Goal: Obtain resource: Download file/media

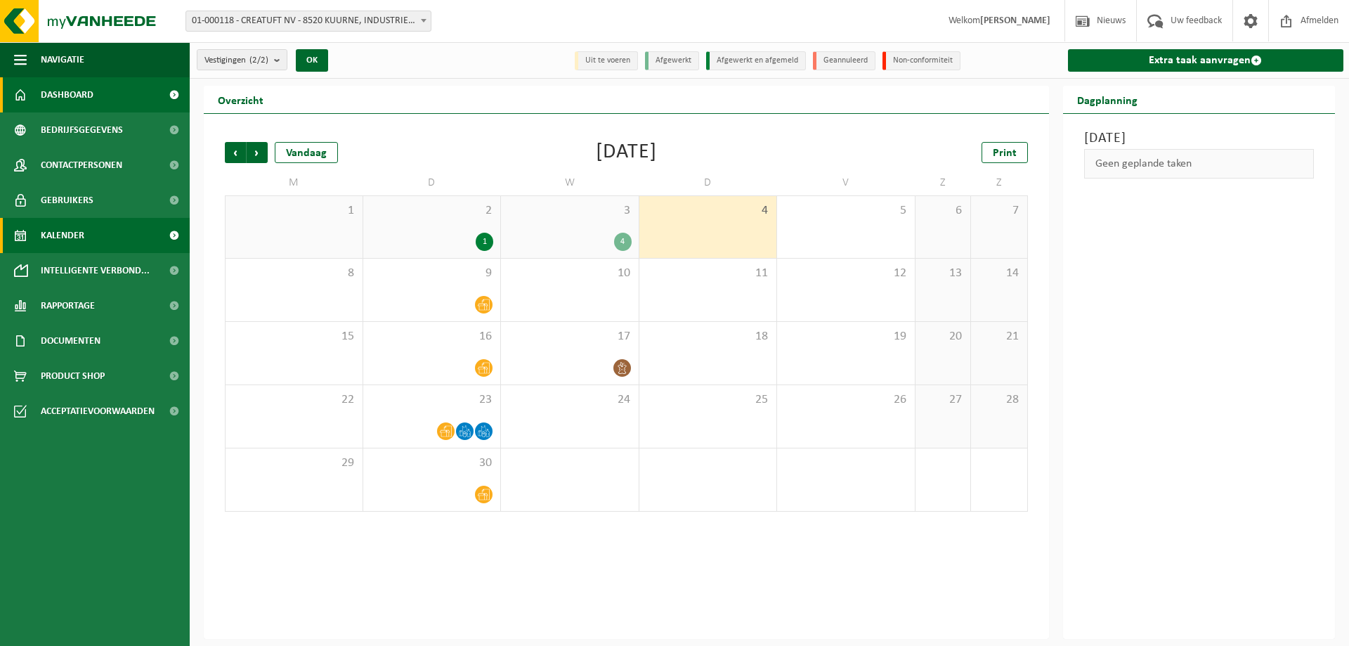
click at [89, 98] on span "Dashboard" at bounding box center [67, 94] width 53 height 35
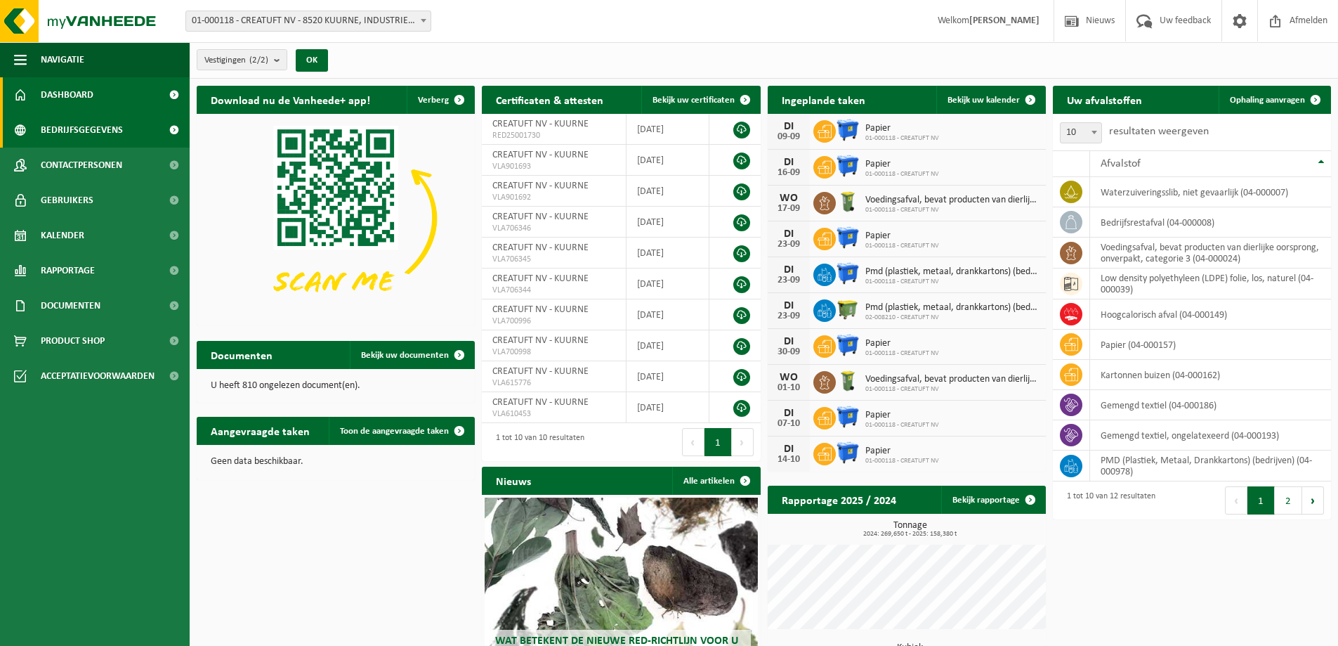
click at [75, 131] on span "Bedrijfsgegevens" at bounding box center [82, 129] width 82 height 35
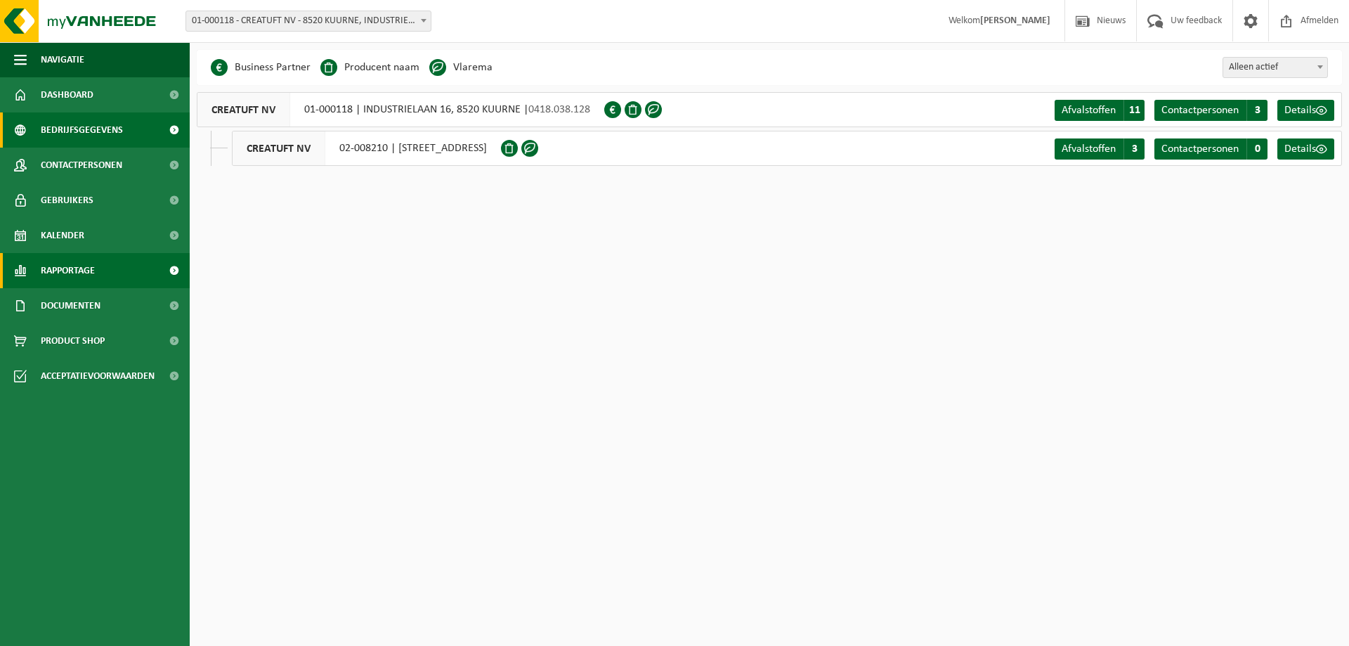
click at [77, 264] on span "Rapportage" at bounding box center [68, 270] width 54 height 35
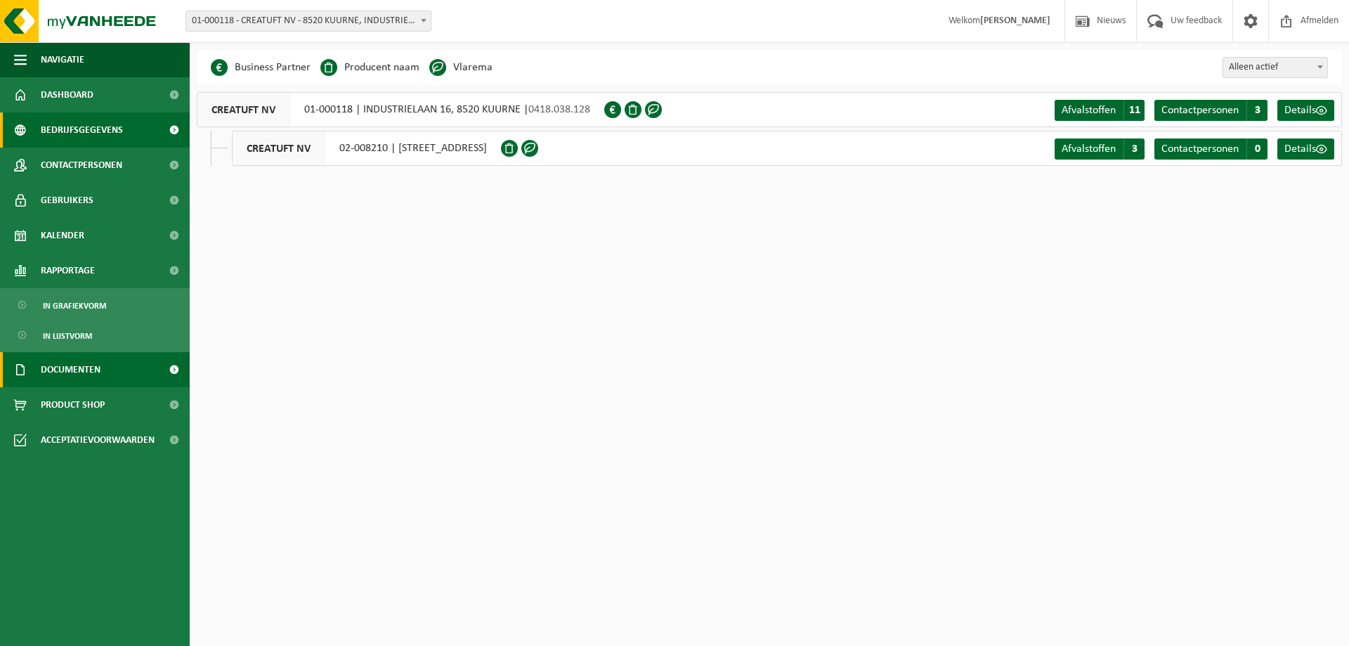
click at [98, 373] on span "Documenten" at bounding box center [71, 369] width 60 height 35
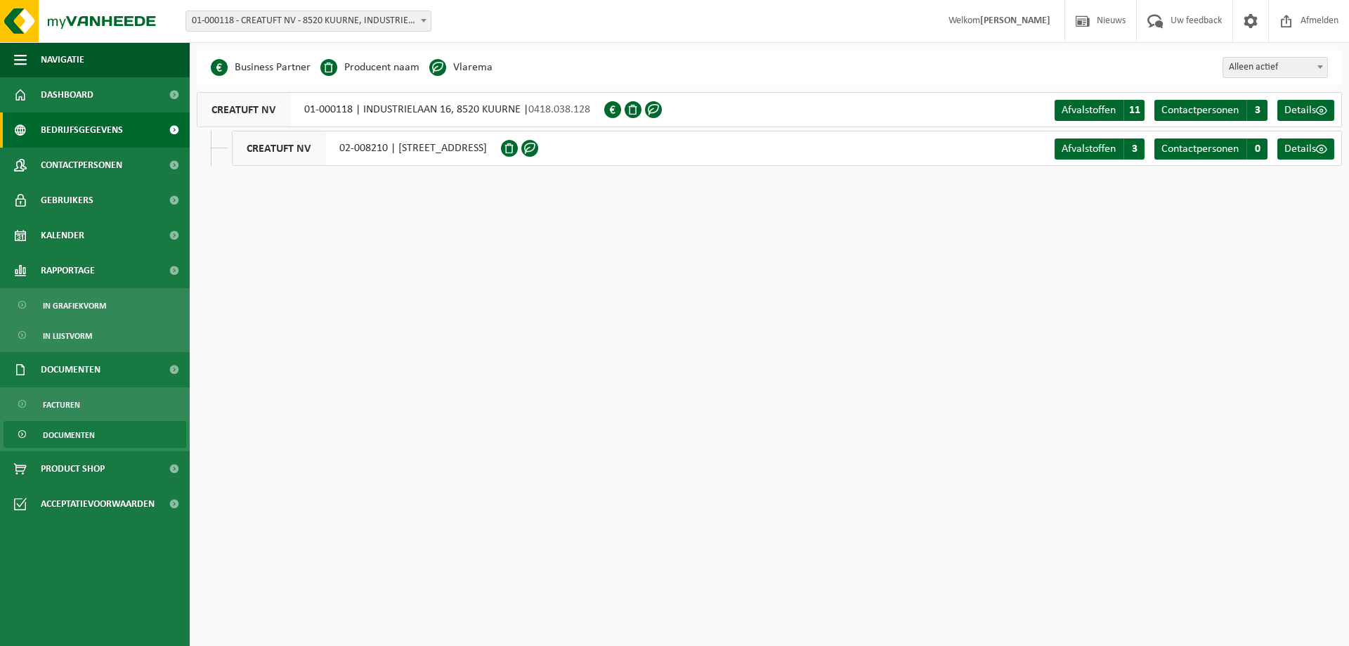
click at [84, 440] on span "Documenten" at bounding box center [69, 435] width 52 height 27
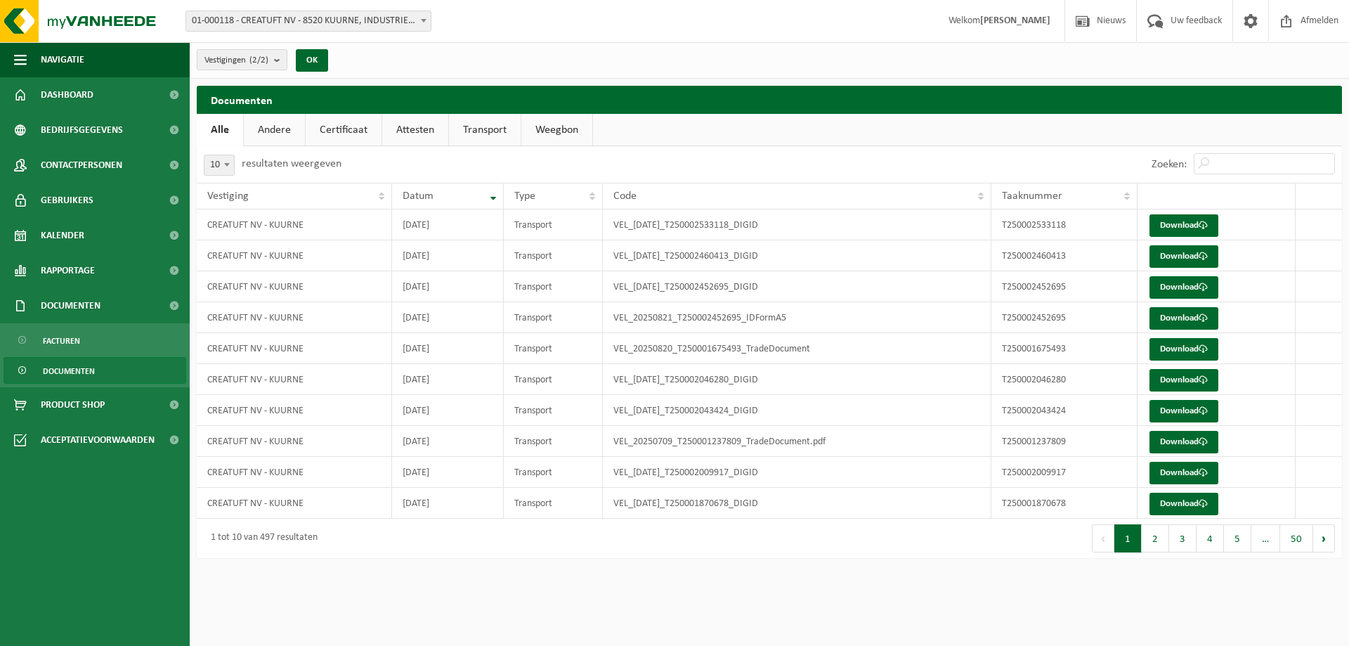
click at [980, 20] on strong "[PERSON_NAME]" at bounding box center [1015, 20] width 70 height 11
click at [96, 439] on span "Acceptatievoorwaarden" at bounding box center [98, 439] width 114 height 35
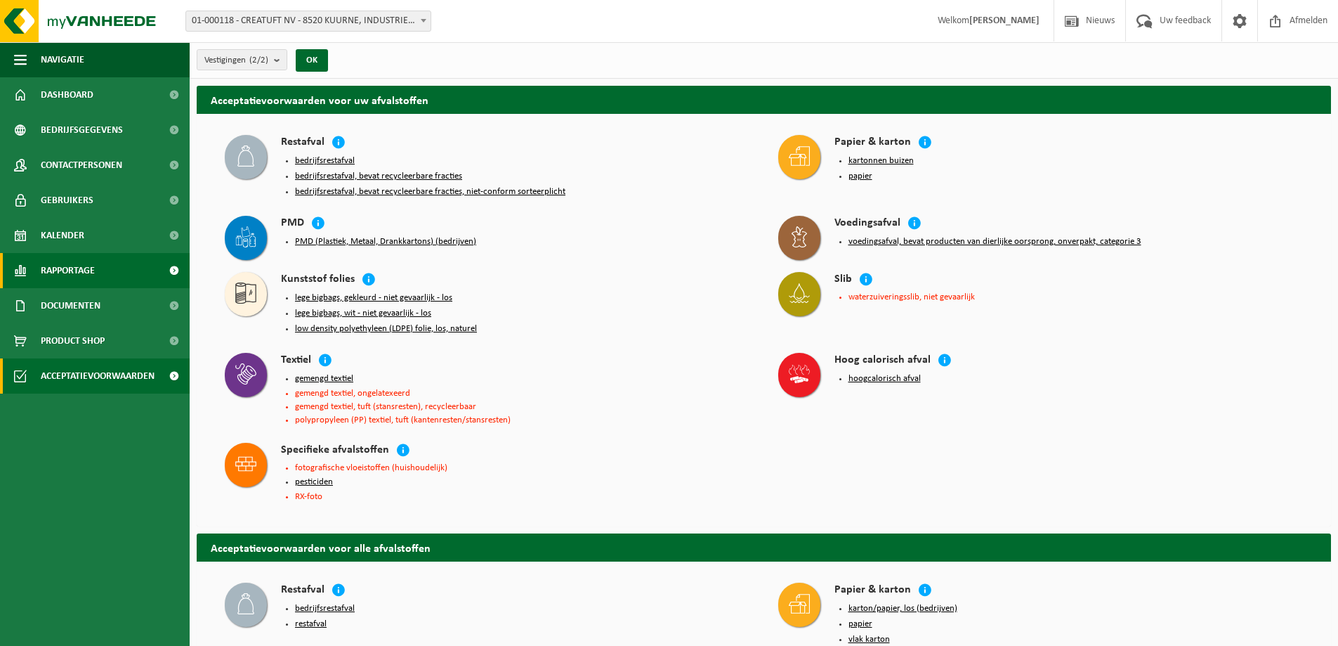
click at [93, 266] on span "Rapportage" at bounding box center [68, 270] width 54 height 35
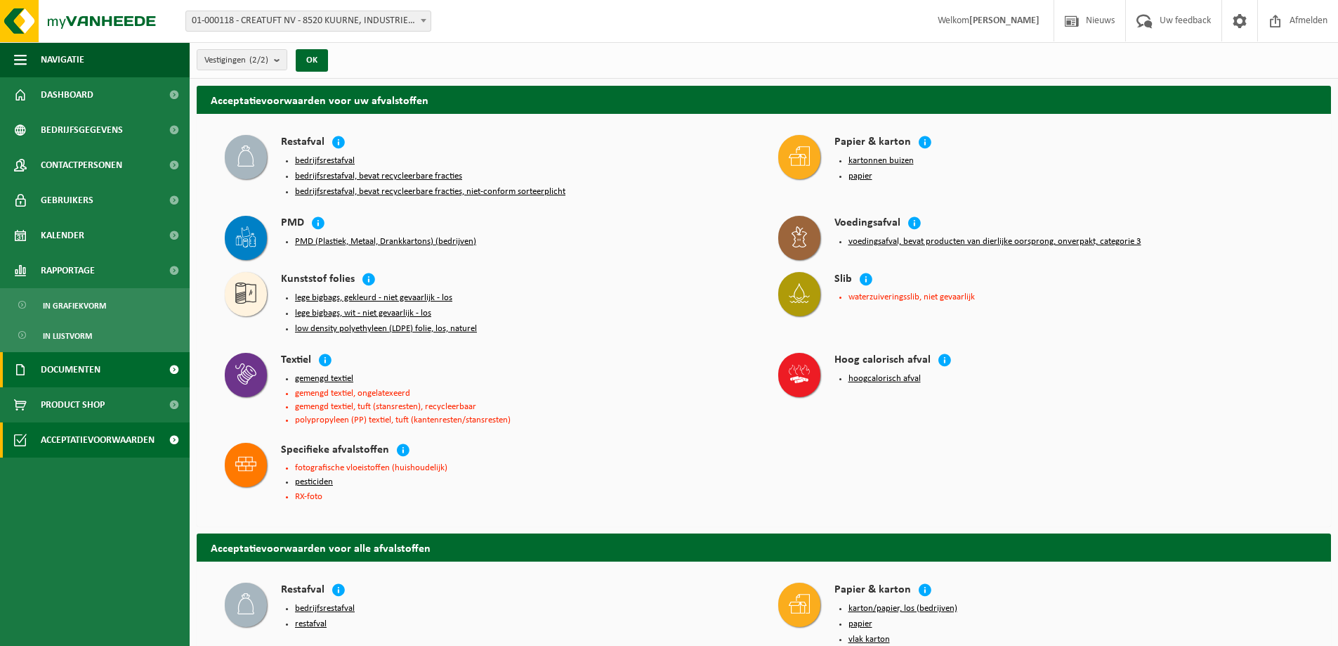
click at [89, 373] on span "Documenten" at bounding box center [71, 369] width 60 height 35
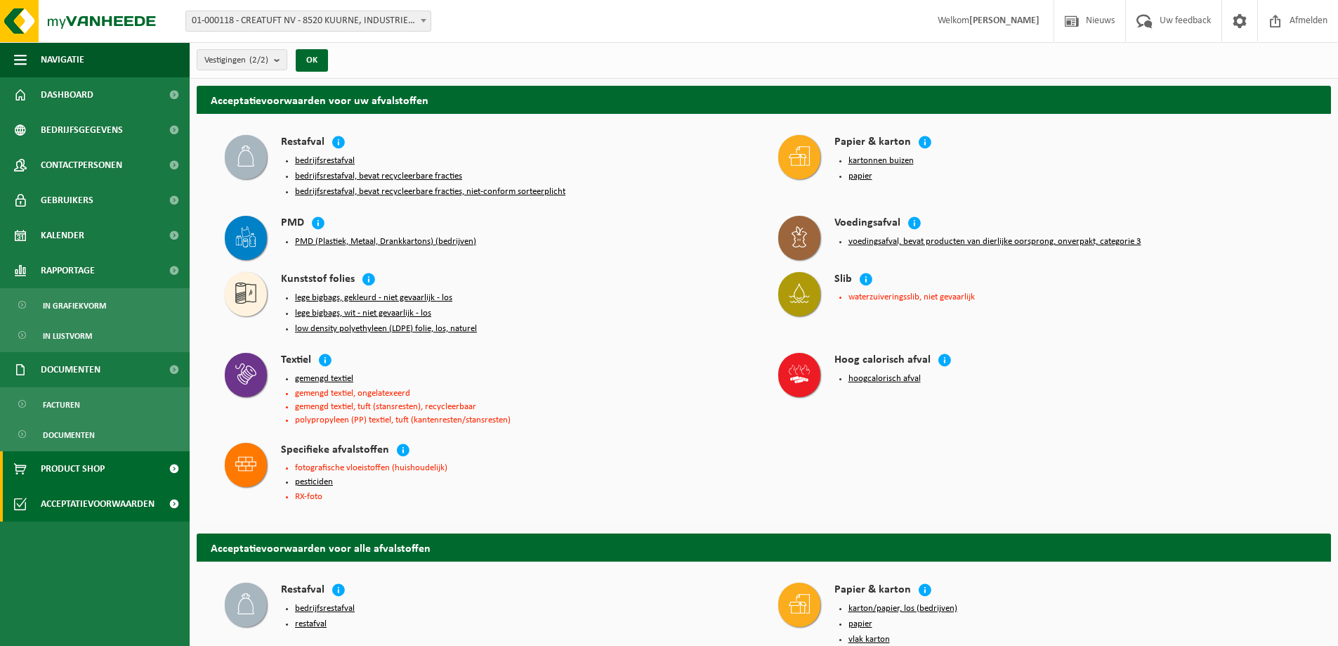
click at [98, 467] on span "Product Shop" at bounding box center [73, 468] width 64 height 35
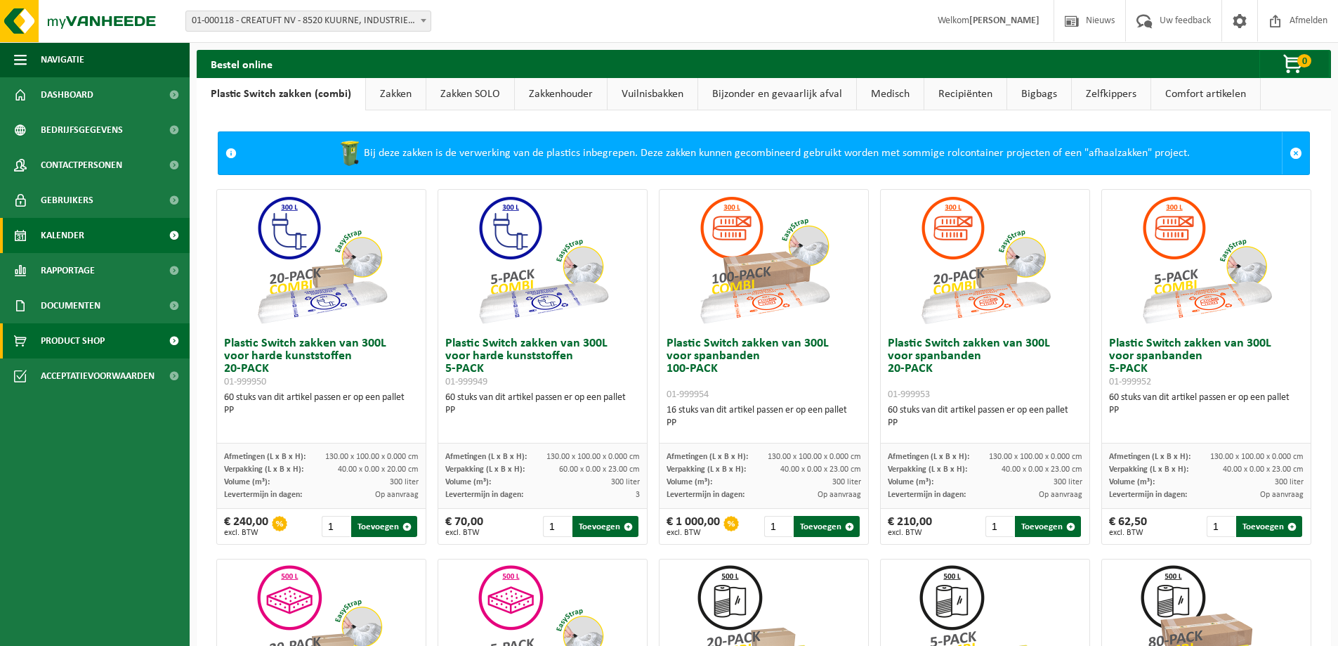
click at [99, 240] on link "Kalender" at bounding box center [95, 235] width 190 height 35
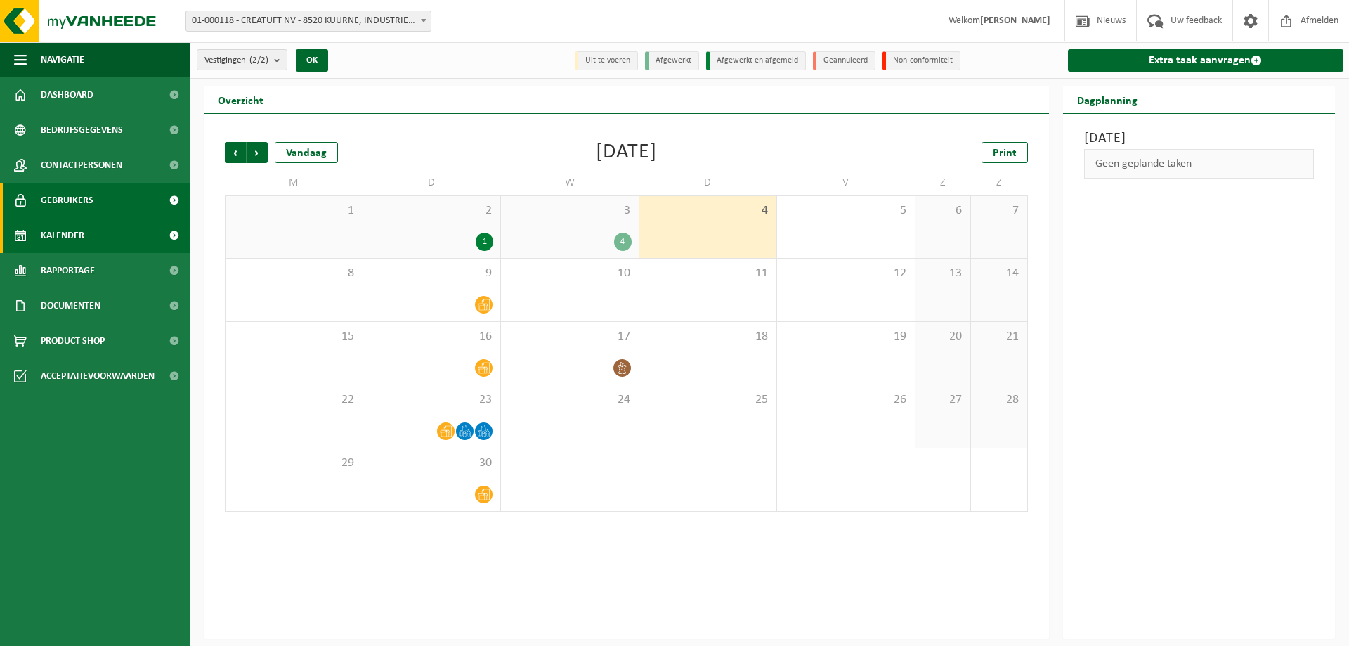
click at [98, 196] on link "Gebruikers" at bounding box center [95, 200] width 190 height 35
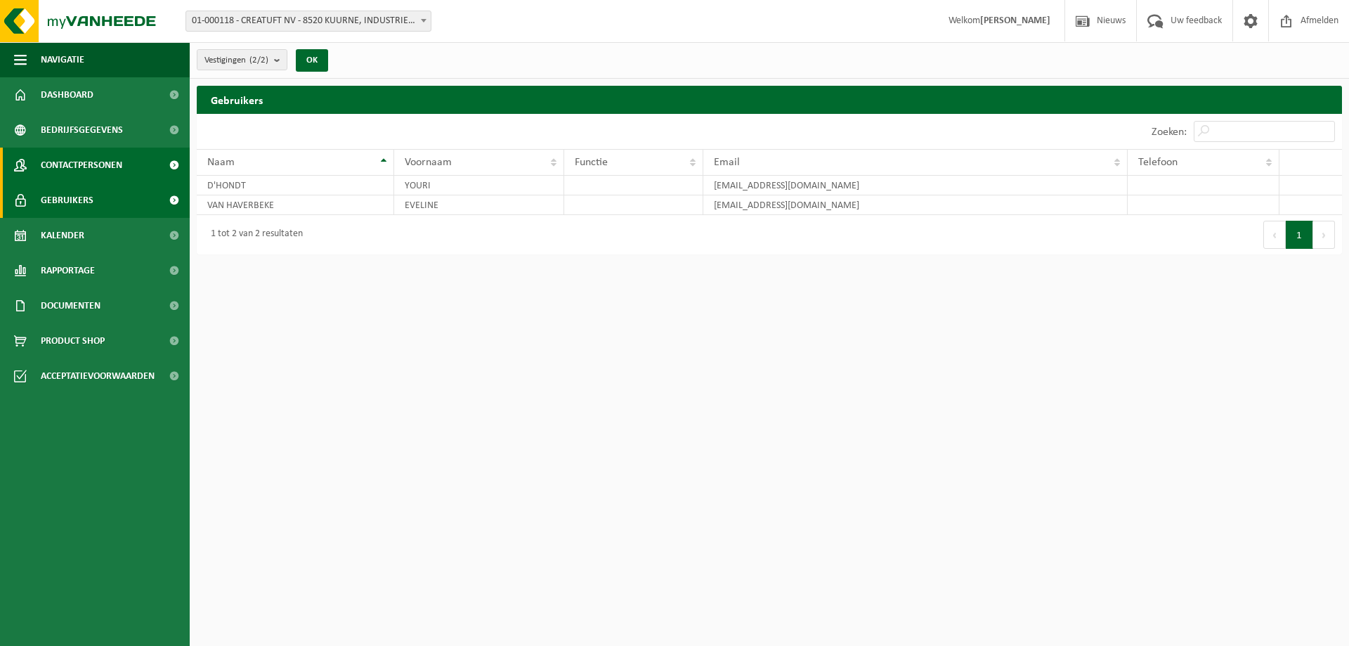
click at [80, 162] on span "Contactpersonen" at bounding box center [81, 165] width 81 height 35
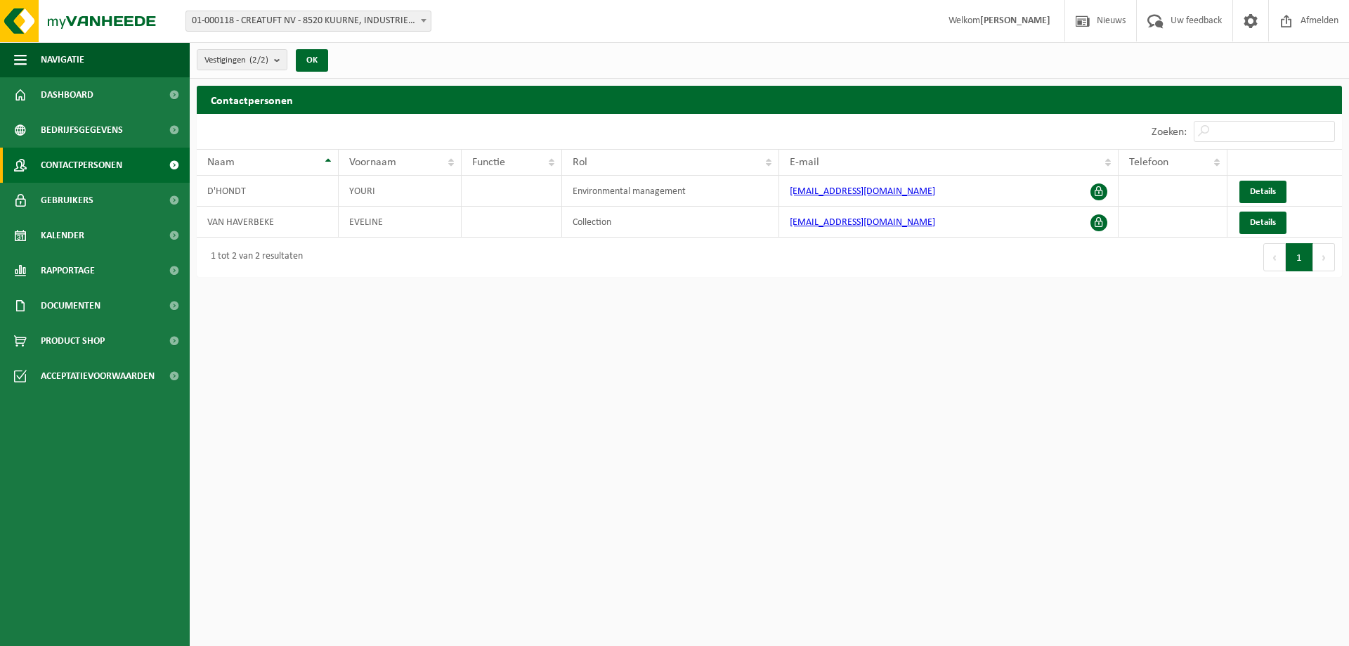
click at [89, 132] on span "Bedrijfsgegevens" at bounding box center [82, 129] width 82 height 35
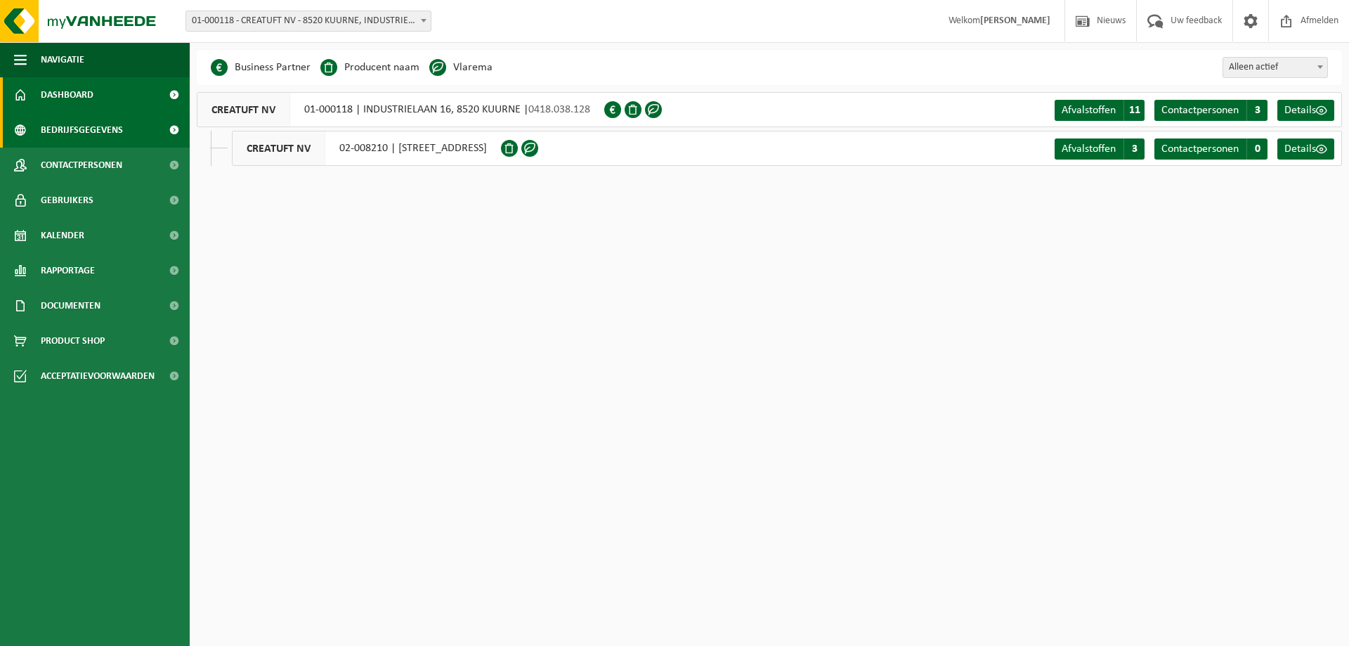
click at [95, 98] on link "Dashboard" at bounding box center [95, 94] width 190 height 35
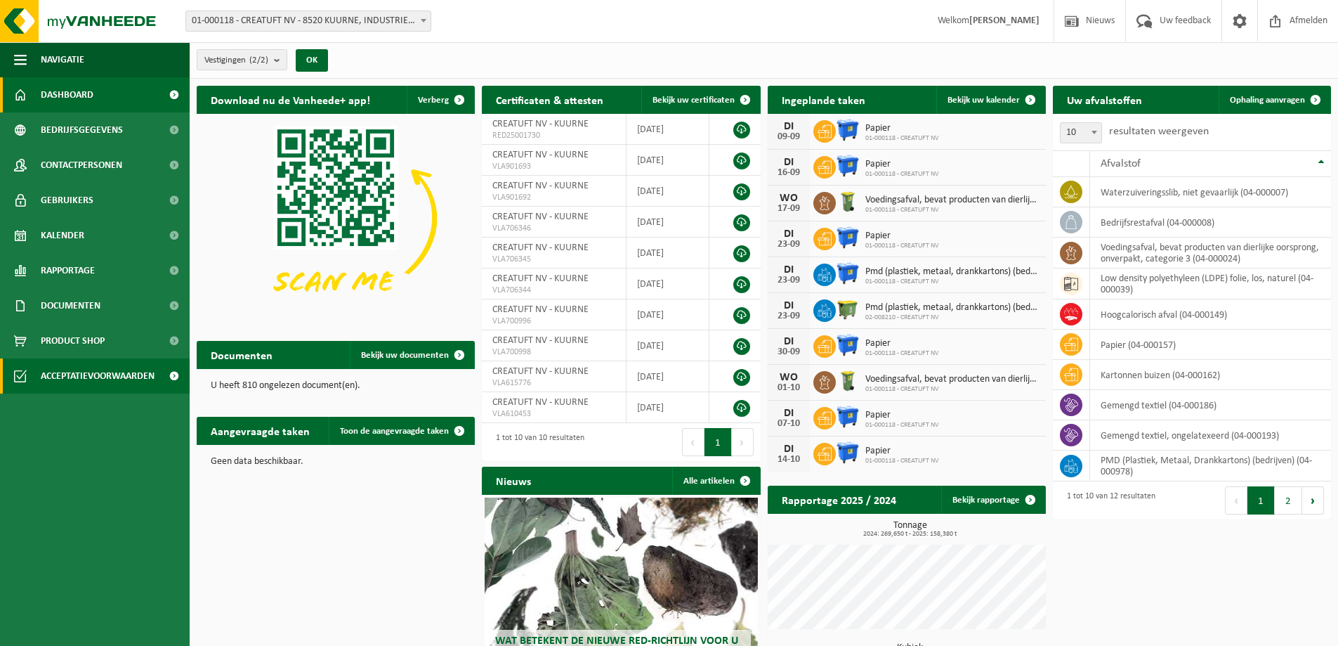
click at [104, 371] on span "Acceptatievoorwaarden" at bounding box center [98, 375] width 114 height 35
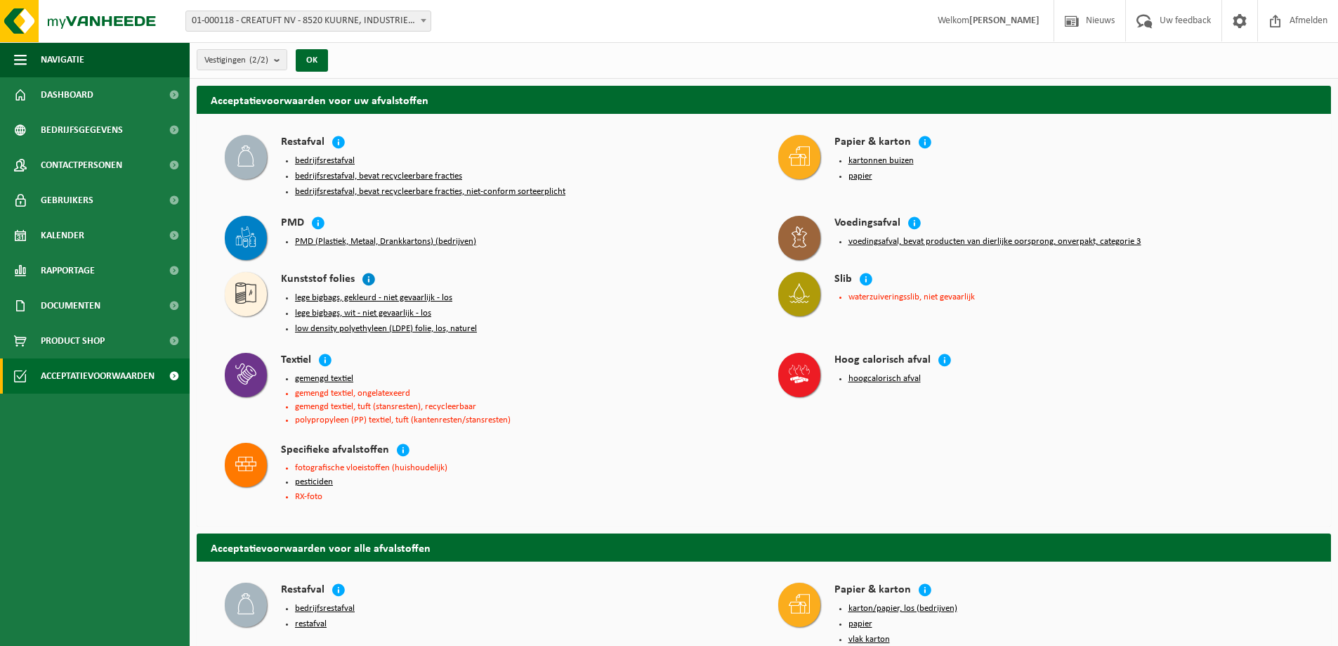
click at [365, 276] on icon at bounding box center [369, 279] width 14 height 14
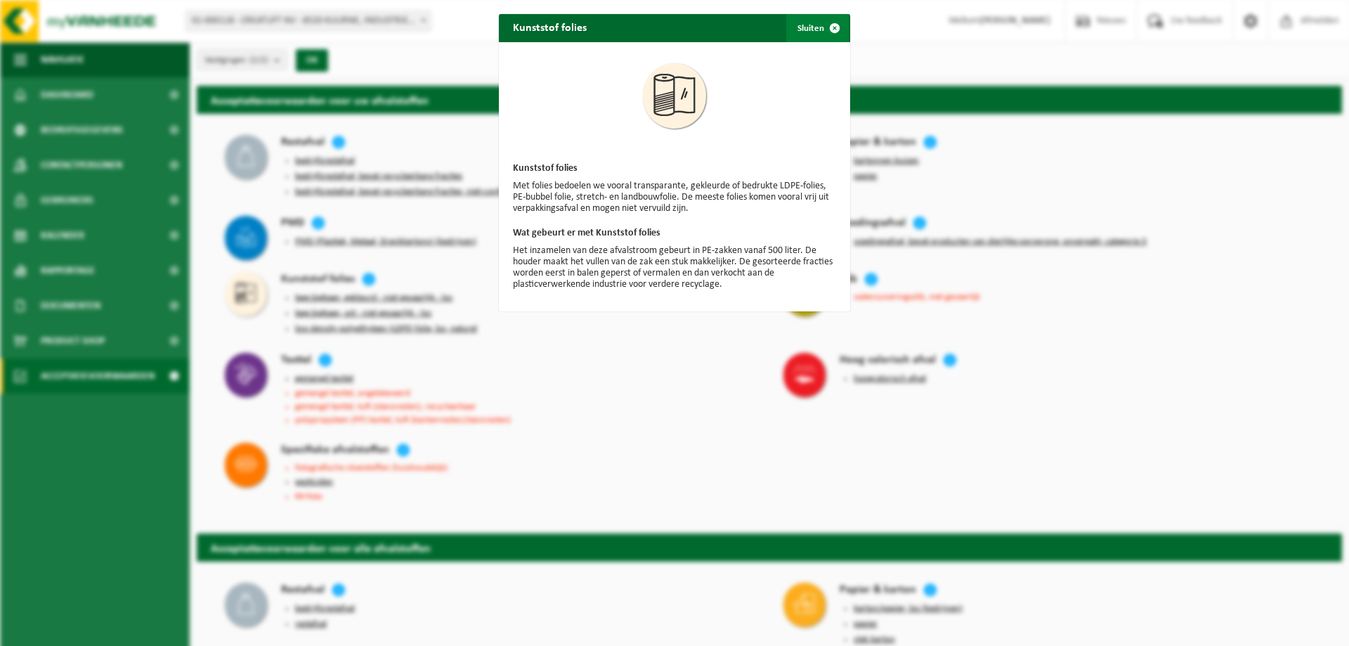
click at [828, 27] on span "button" at bounding box center [835, 28] width 28 height 28
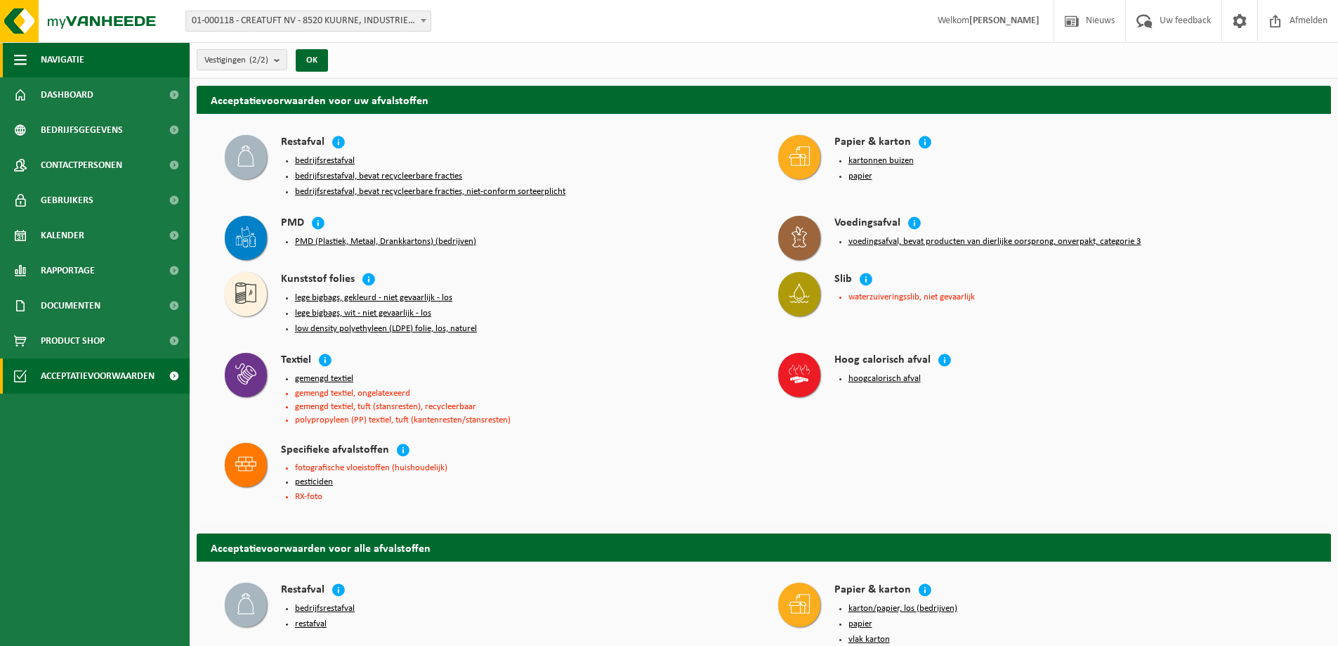
click at [18, 62] on span "button" at bounding box center [20, 59] width 13 height 35
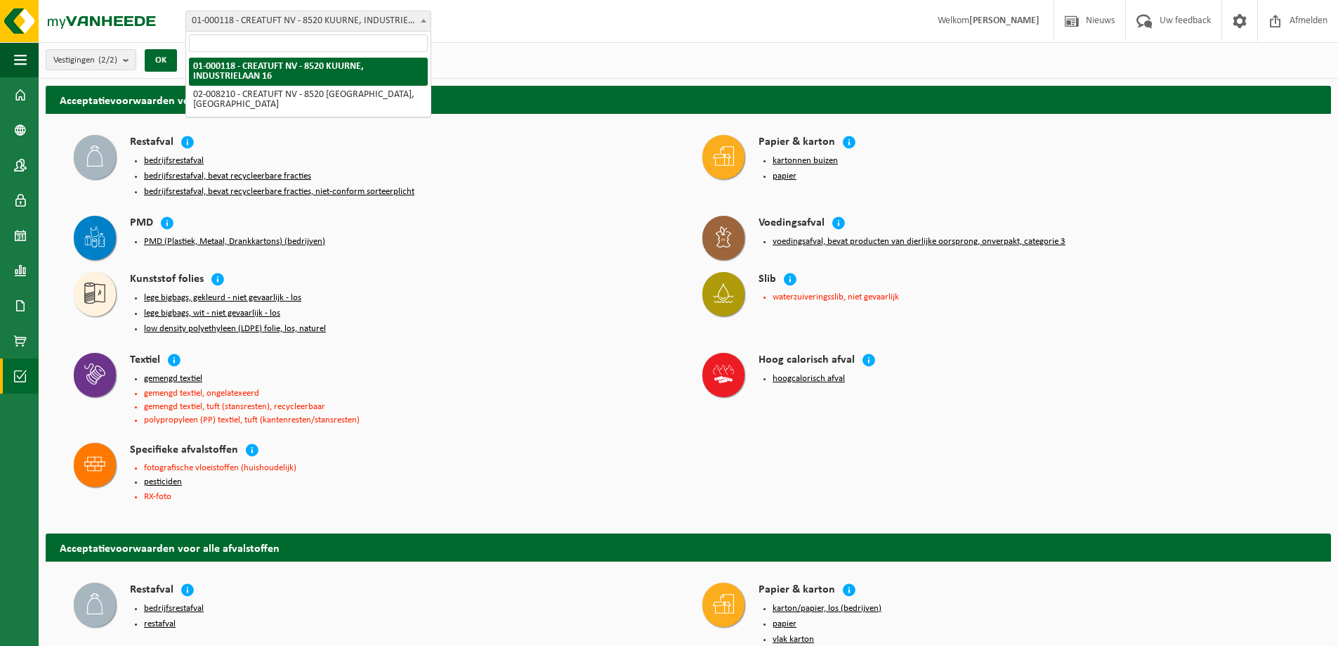
click at [212, 19] on span "01-000118 - CREATUFT NV - 8520 KUURNE, INDUSTRIELAAN 16" at bounding box center [308, 21] width 244 height 20
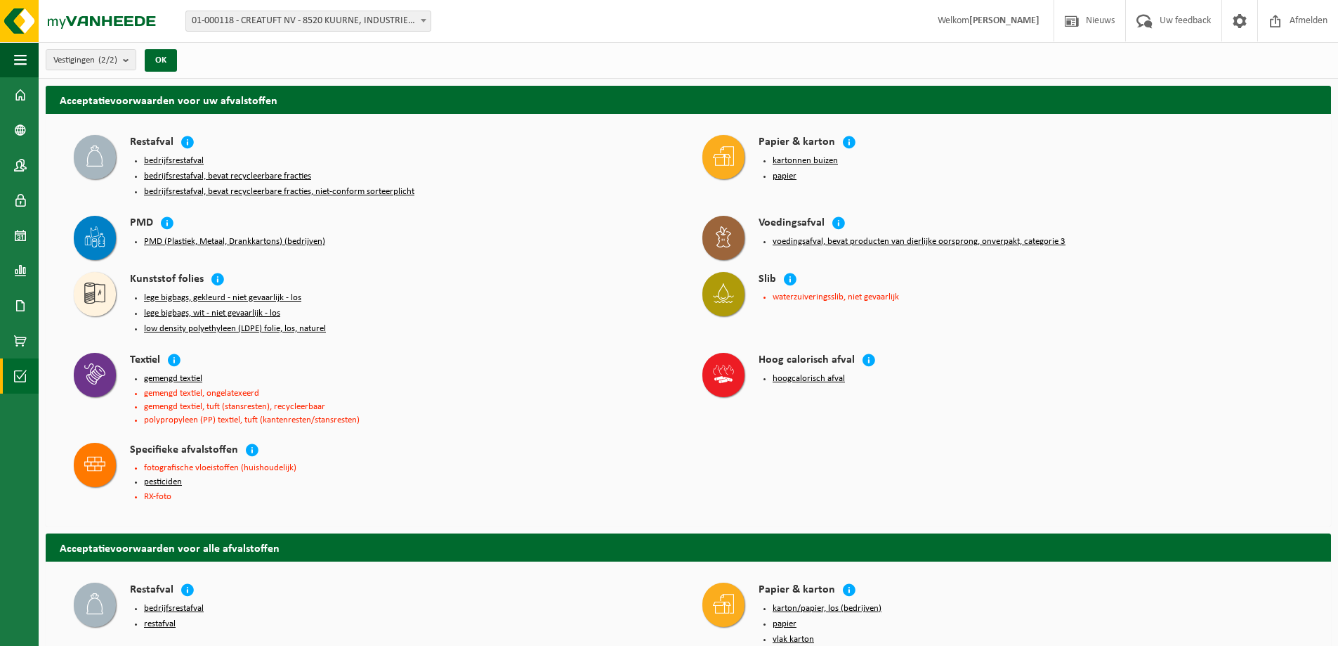
click at [212, 19] on span "01-000118 - CREATUFT NV - 8520 KUURNE, INDUSTRIELAAN 16" at bounding box center [308, 21] width 244 height 20
click at [1091, 24] on span "Nieuws" at bounding box center [1101, 20] width 36 height 41
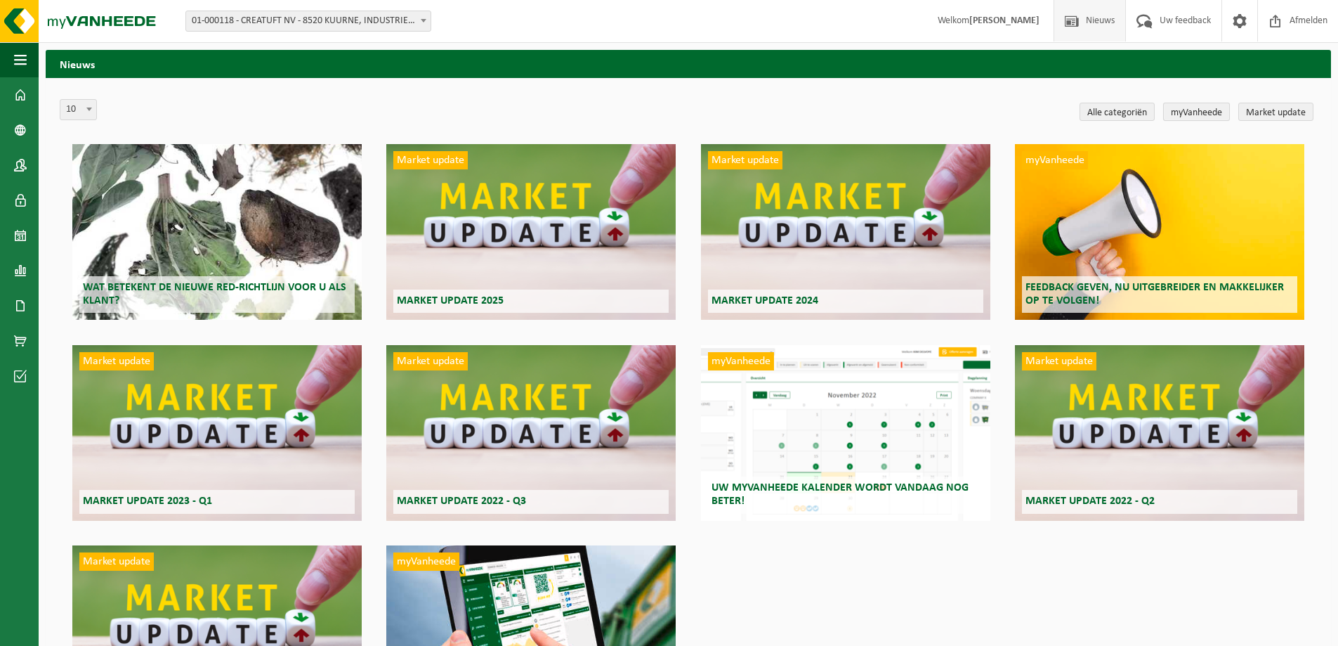
click at [1198, 110] on link "myVanheede" at bounding box center [1196, 112] width 67 height 18
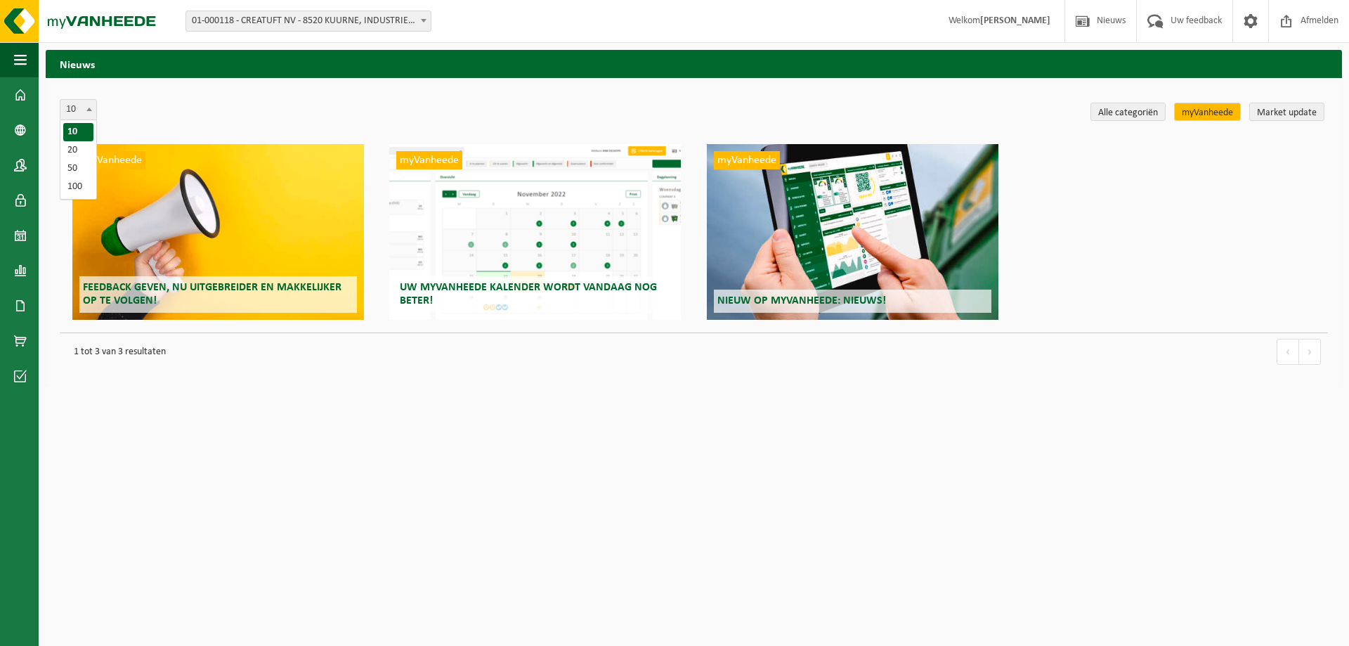
click at [81, 103] on span "10" at bounding box center [78, 110] width 36 height 20
click at [17, 88] on span at bounding box center [20, 94] width 13 height 35
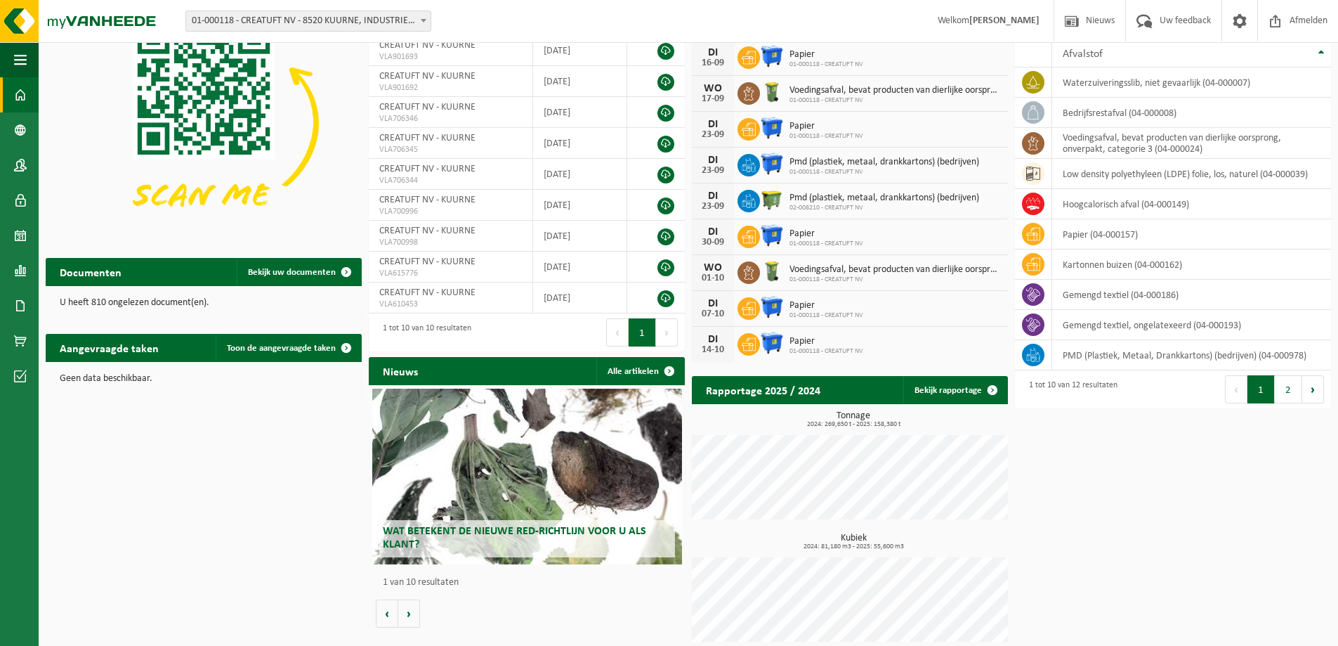
scroll to position [119, 0]
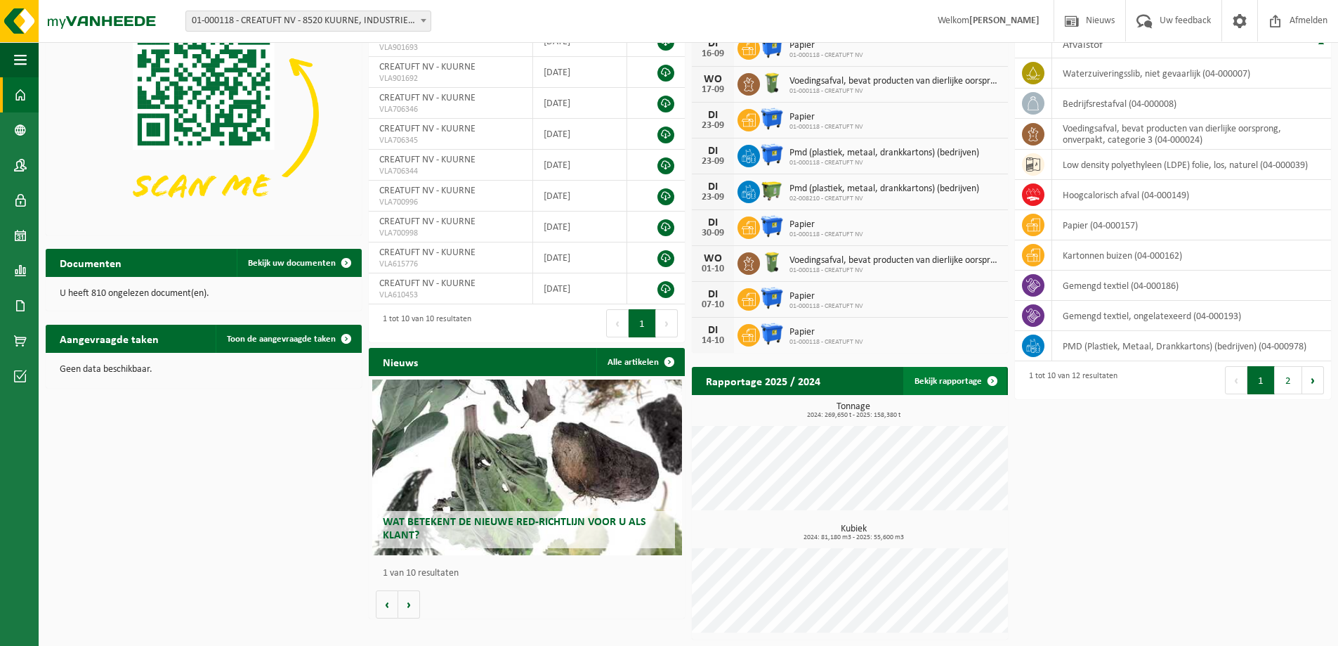
click at [935, 375] on link "Bekijk rapportage" at bounding box center [954, 381] width 103 height 28
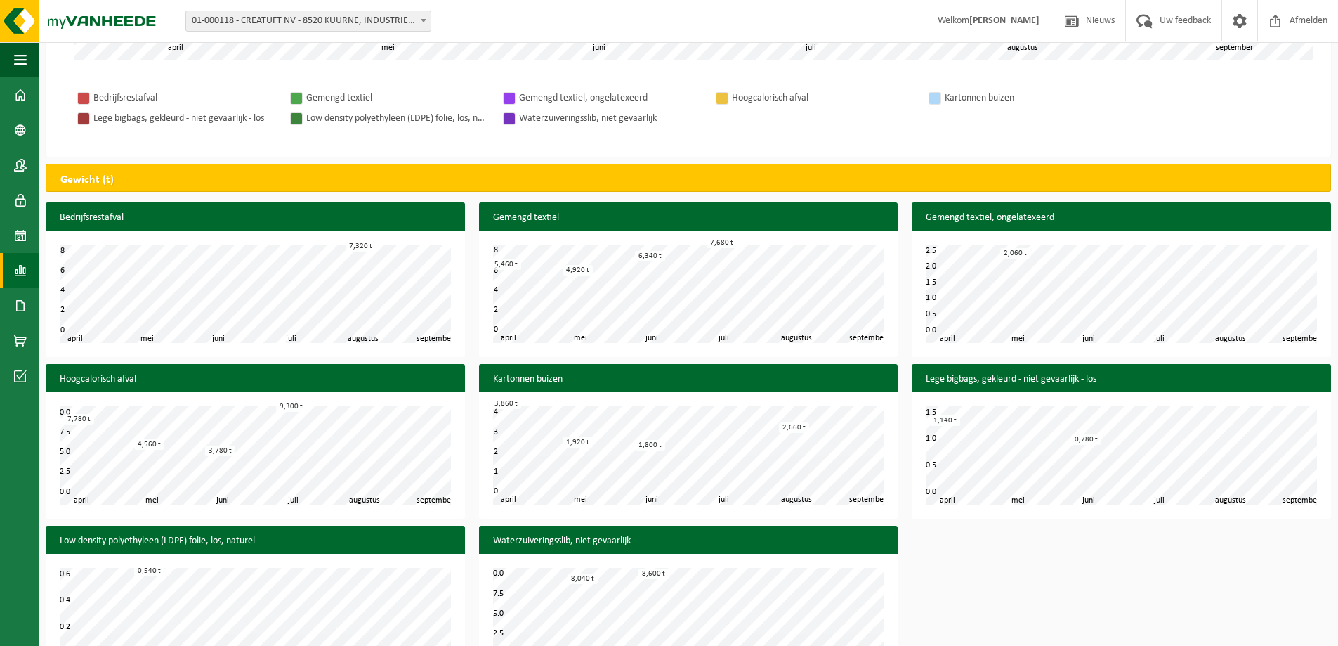
scroll to position [64, 0]
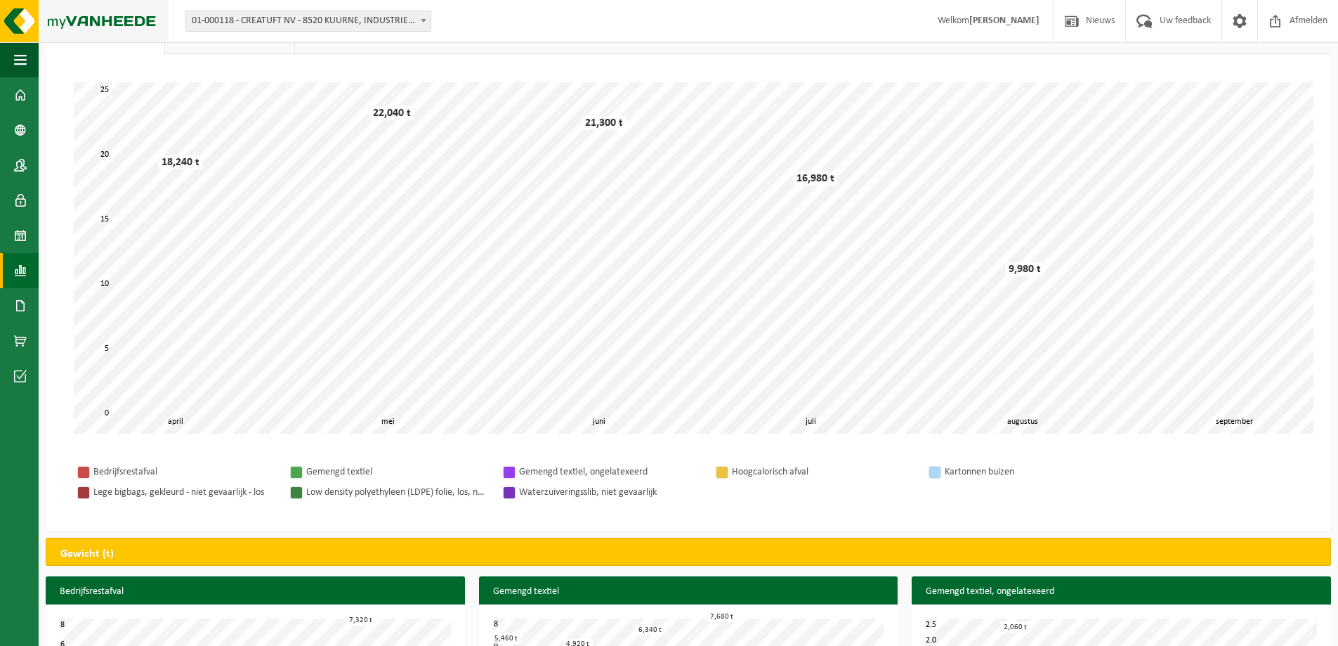
click at [9, 18] on img at bounding box center [84, 21] width 169 height 42
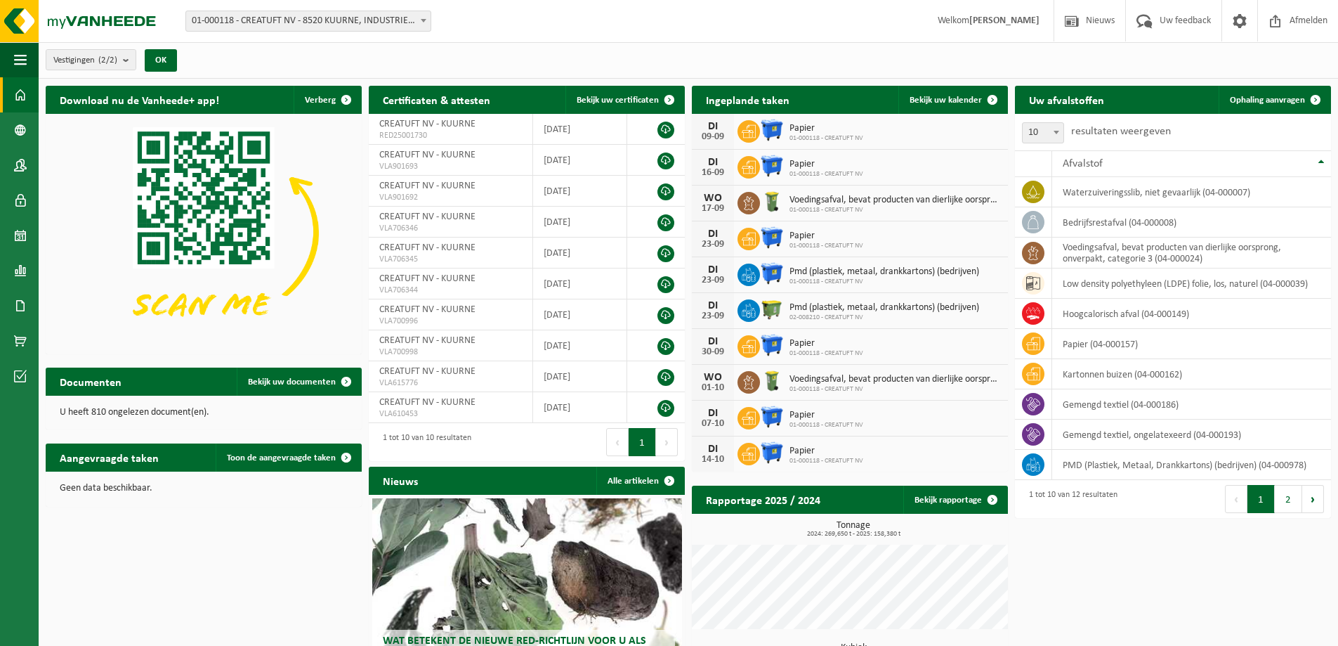
click at [21, 98] on span at bounding box center [20, 94] width 13 height 35
click at [20, 131] on span at bounding box center [20, 129] width 13 height 35
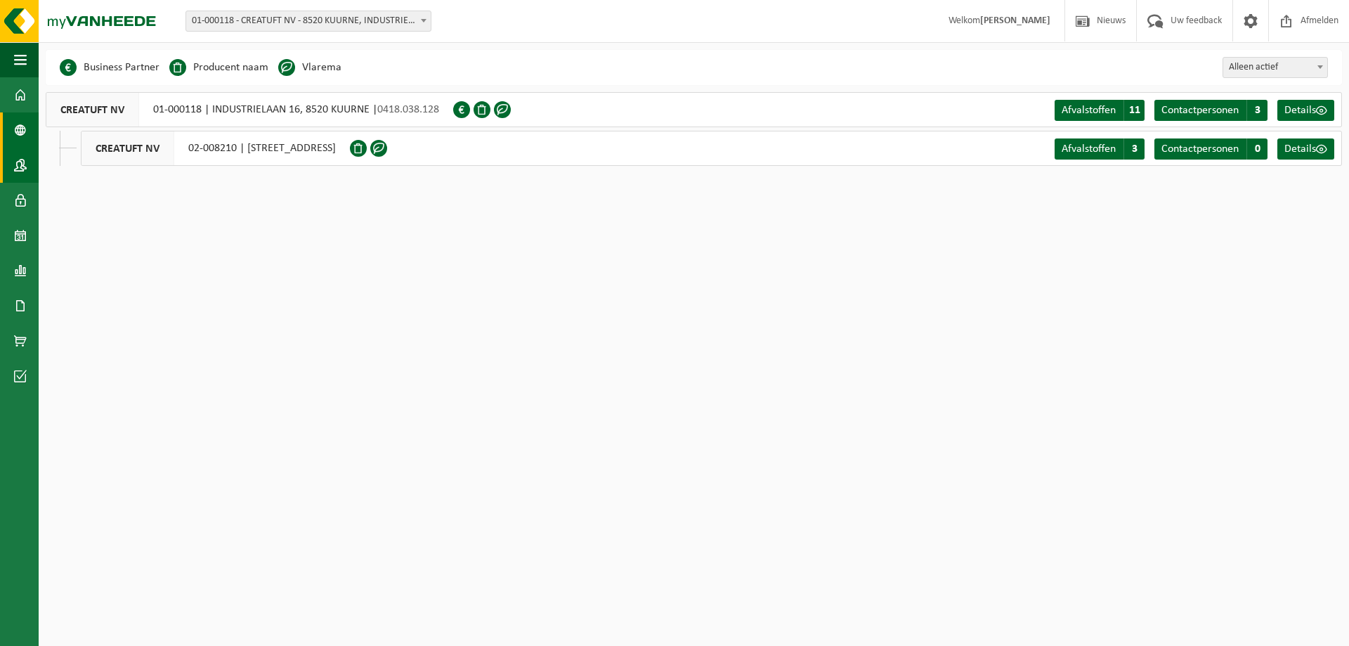
click at [19, 164] on span at bounding box center [20, 165] width 13 height 35
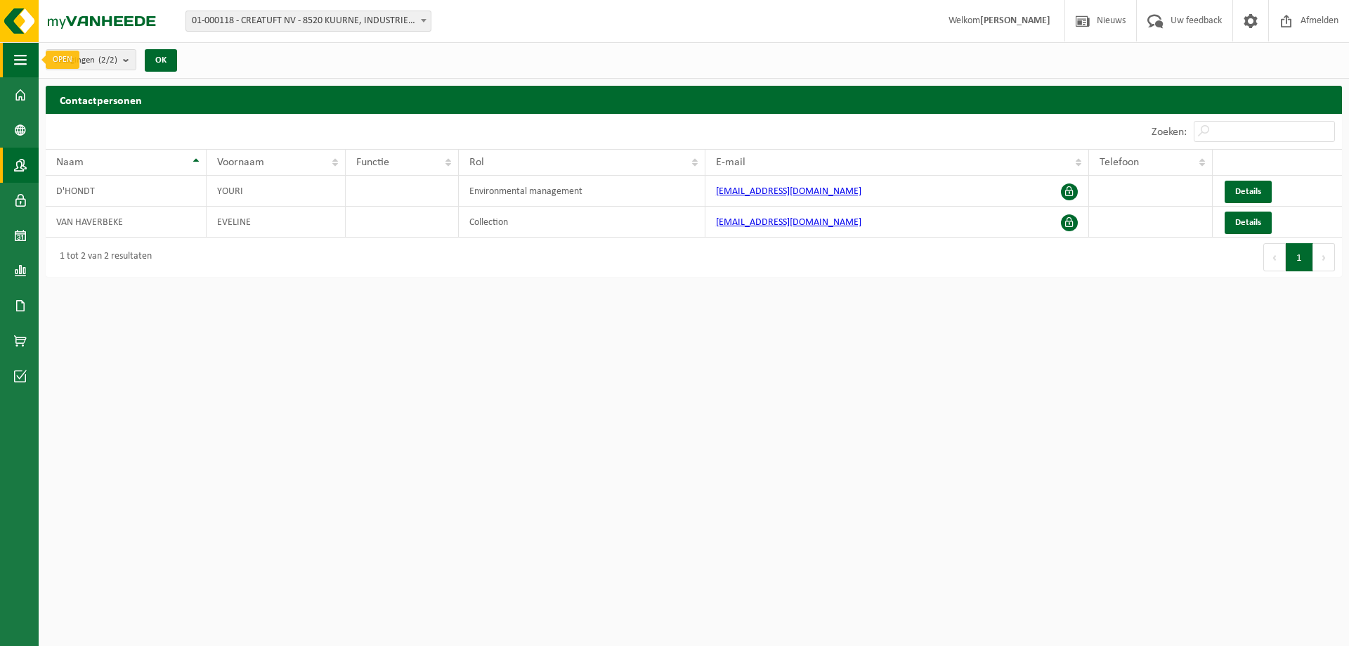
click at [18, 63] on span "button" at bounding box center [20, 59] width 13 height 35
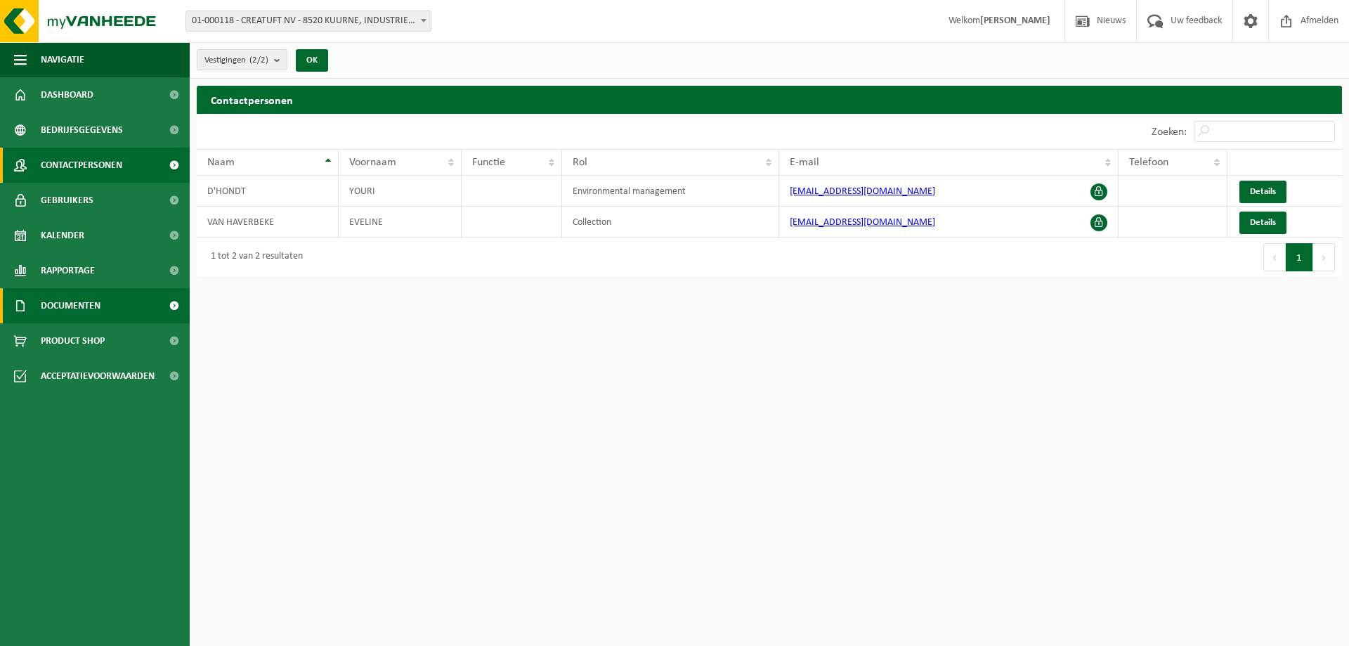
click at [87, 301] on span "Documenten" at bounding box center [71, 305] width 60 height 35
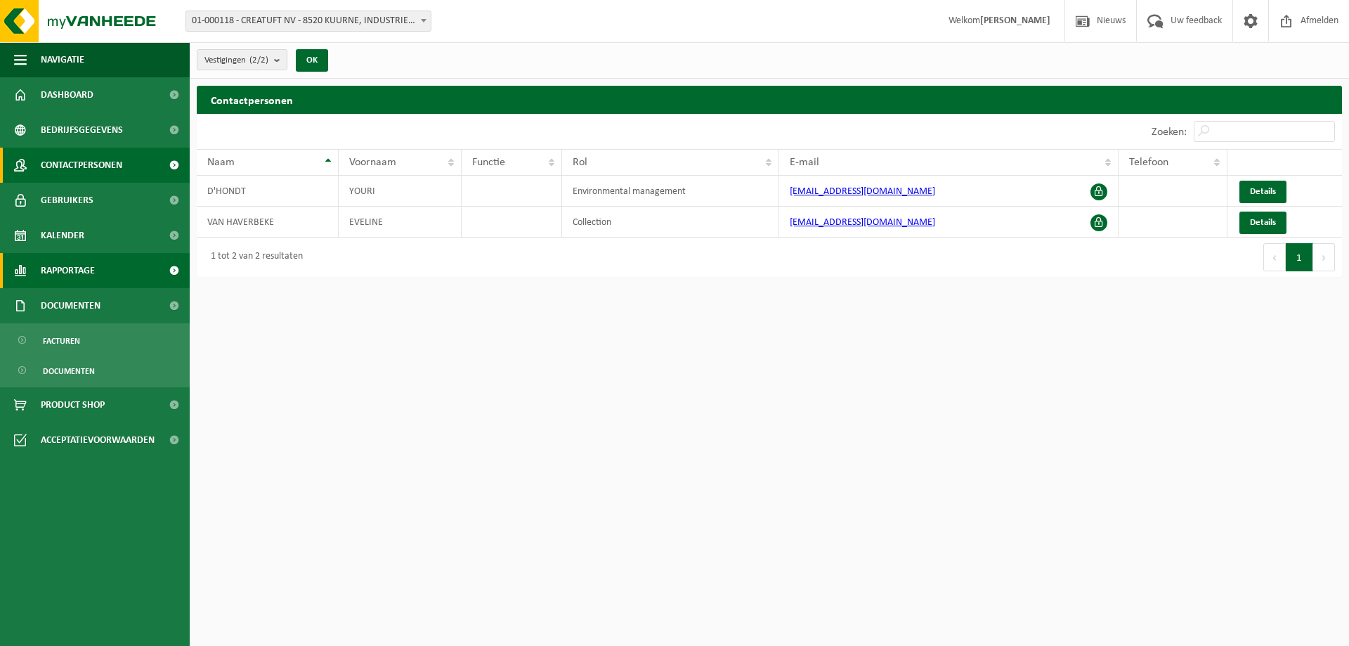
click at [82, 266] on span "Rapportage" at bounding box center [68, 270] width 54 height 35
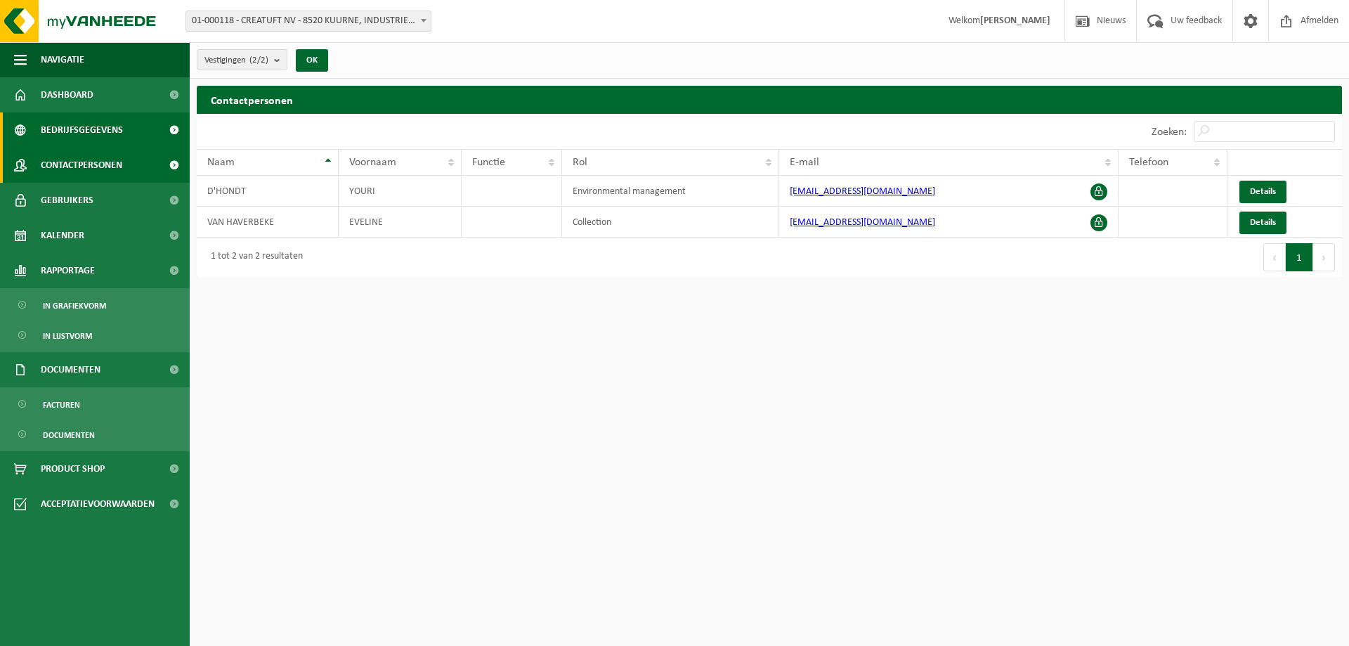
click at [86, 134] on span "Bedrijfsgegevens" at bounding box center [82, 129] width 82 height 35
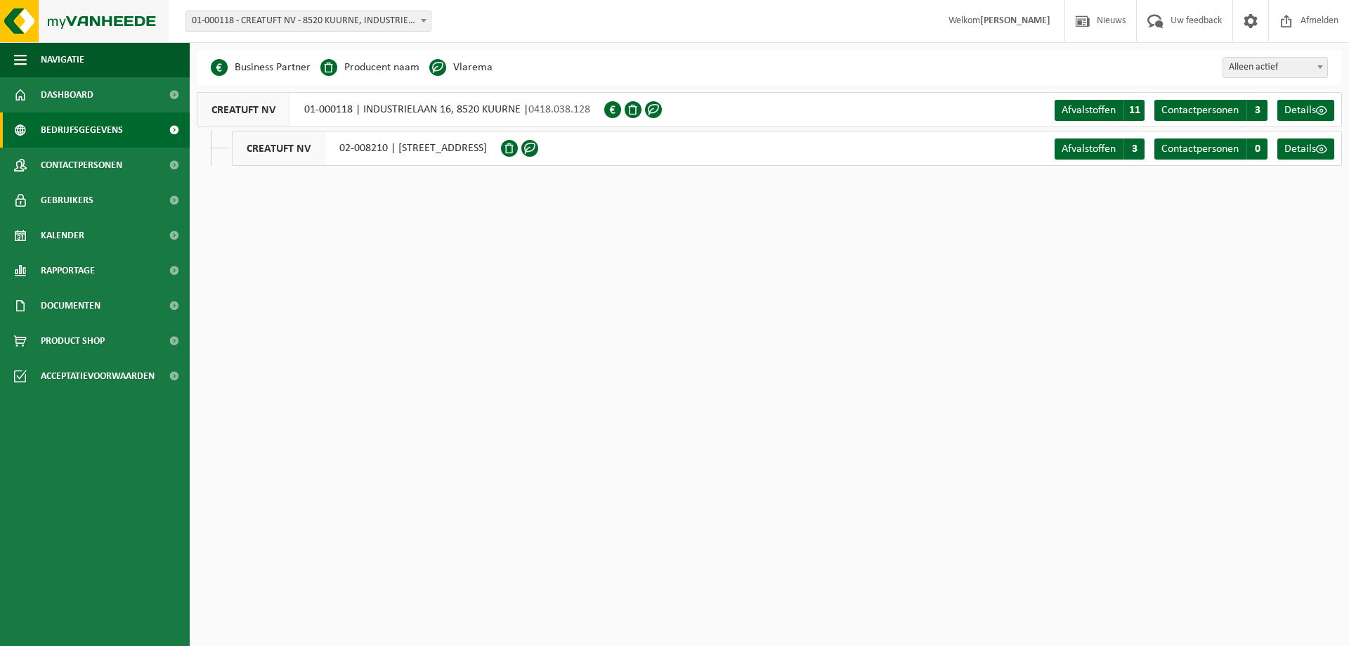
click at [14, 21] on img at bounding box center [84, 21] width 169 height 42
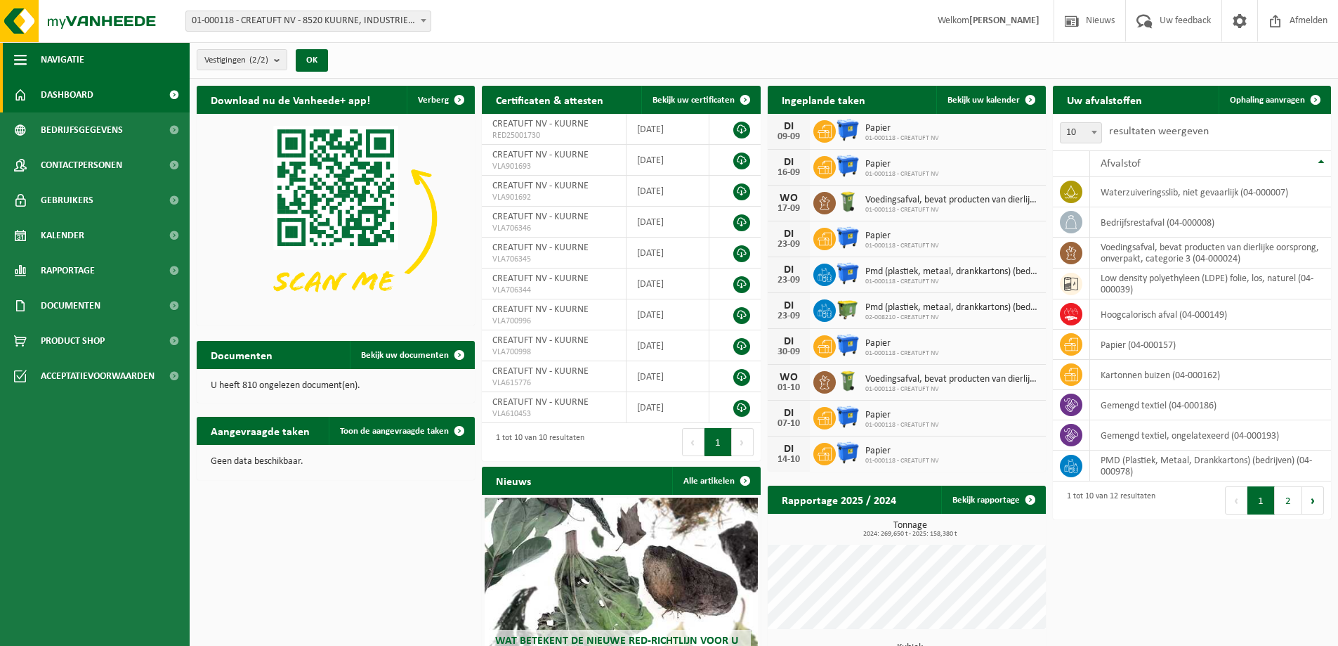
click at [21, 63] on span "button" at bounding box center [20, 59] width 13 height 35
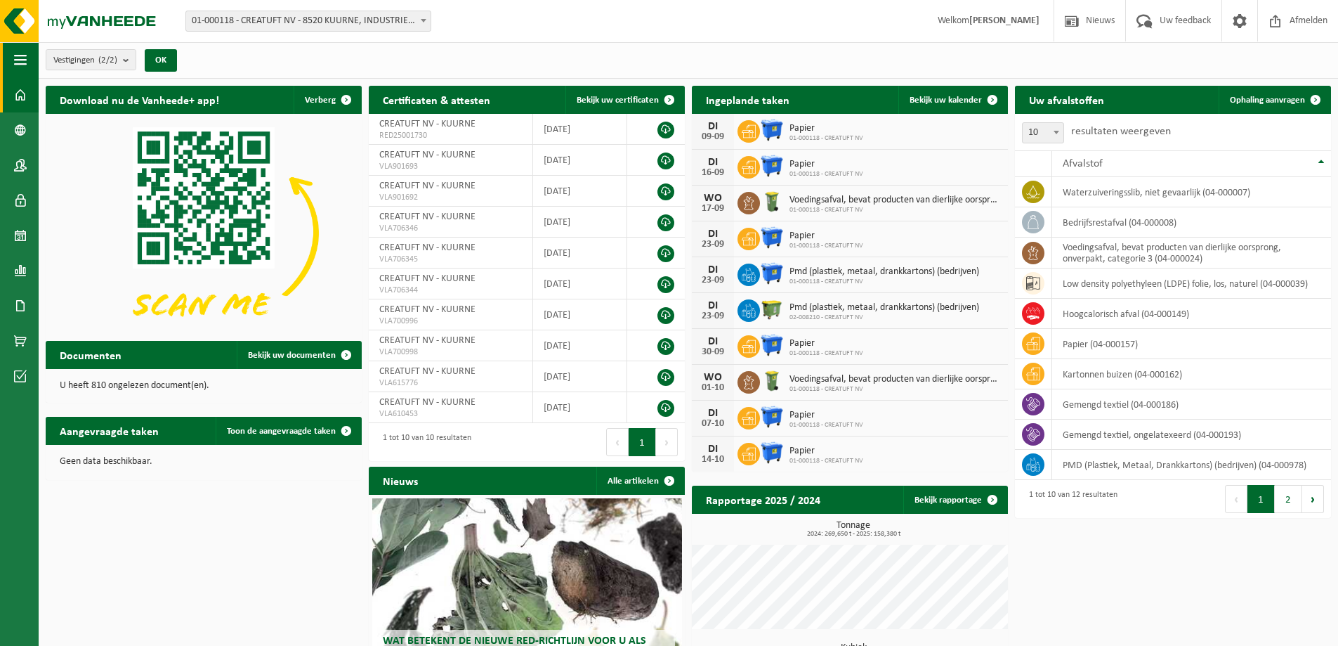
click at [25, 62] on span "button" at bounding box center [20, 59] width 13 height 35
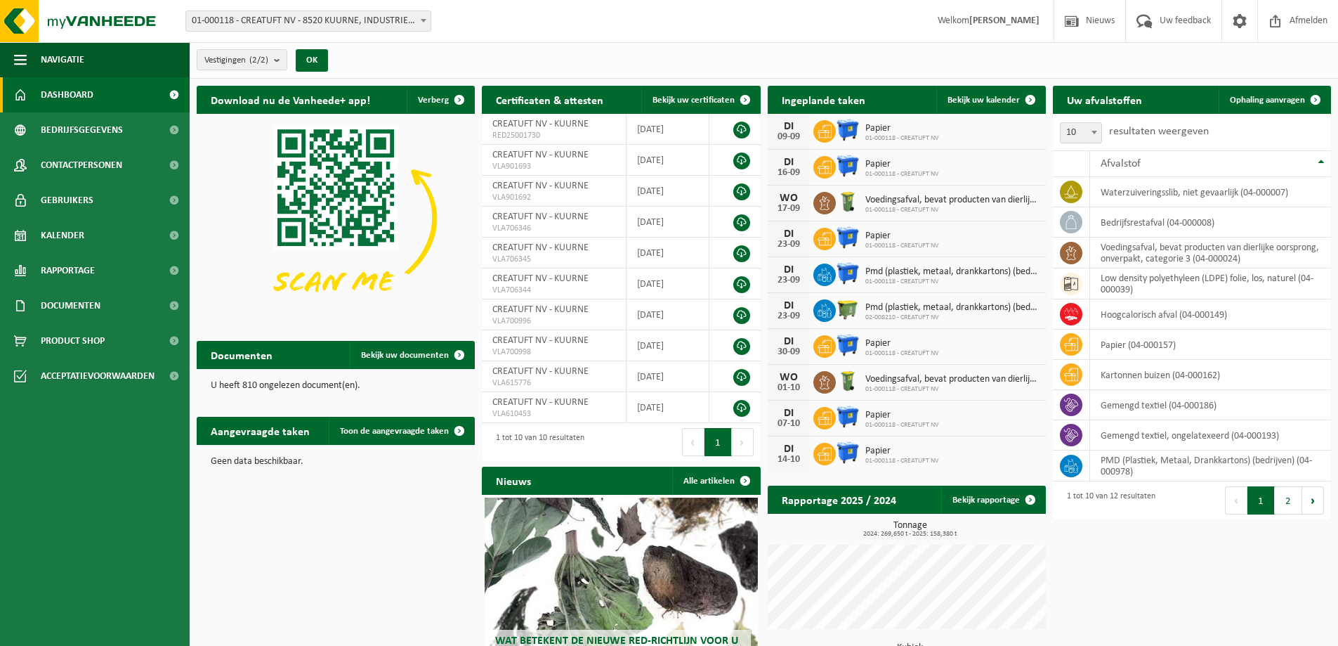
click at [83, 96] on span "Dashboard" at bounding box center [67, 94] width 53 height 35
click at [712, 100] on span "Bekijk uw certificaten" at bounding box center [694, 100] width 82 height 9
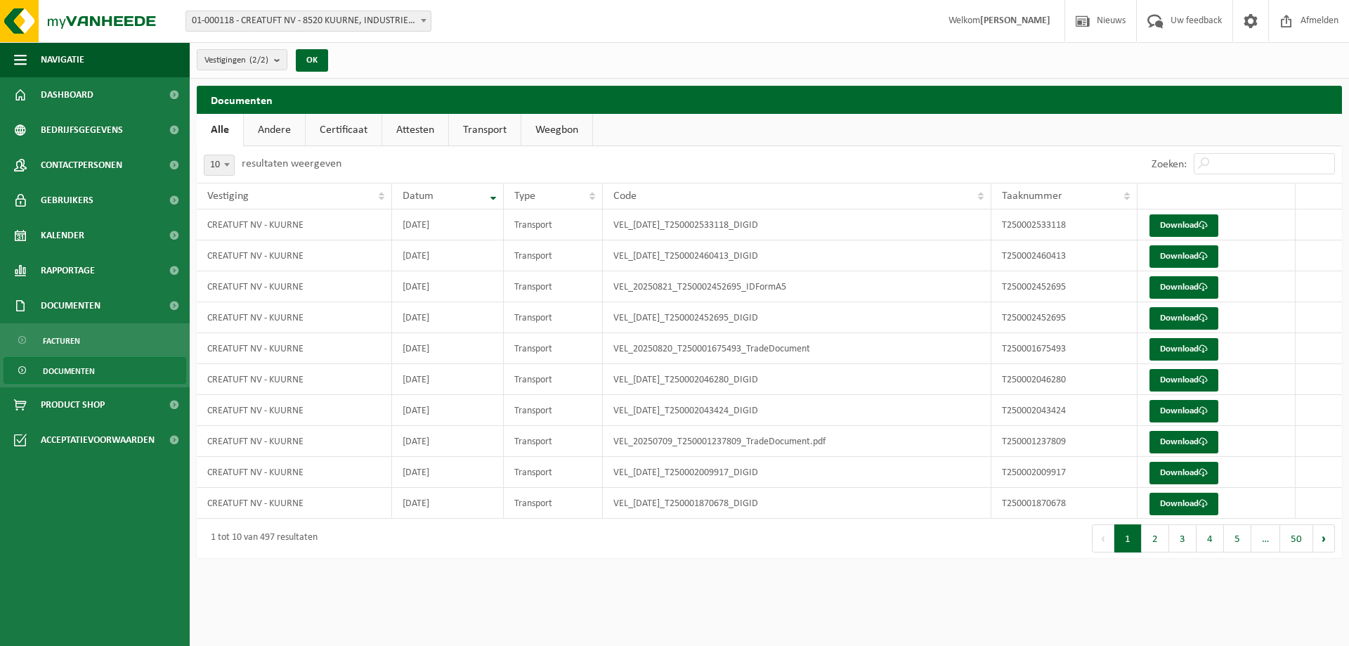
click at [329, 133] on link "Certificaat" at bounding box center [344, 130] width 76 height 32
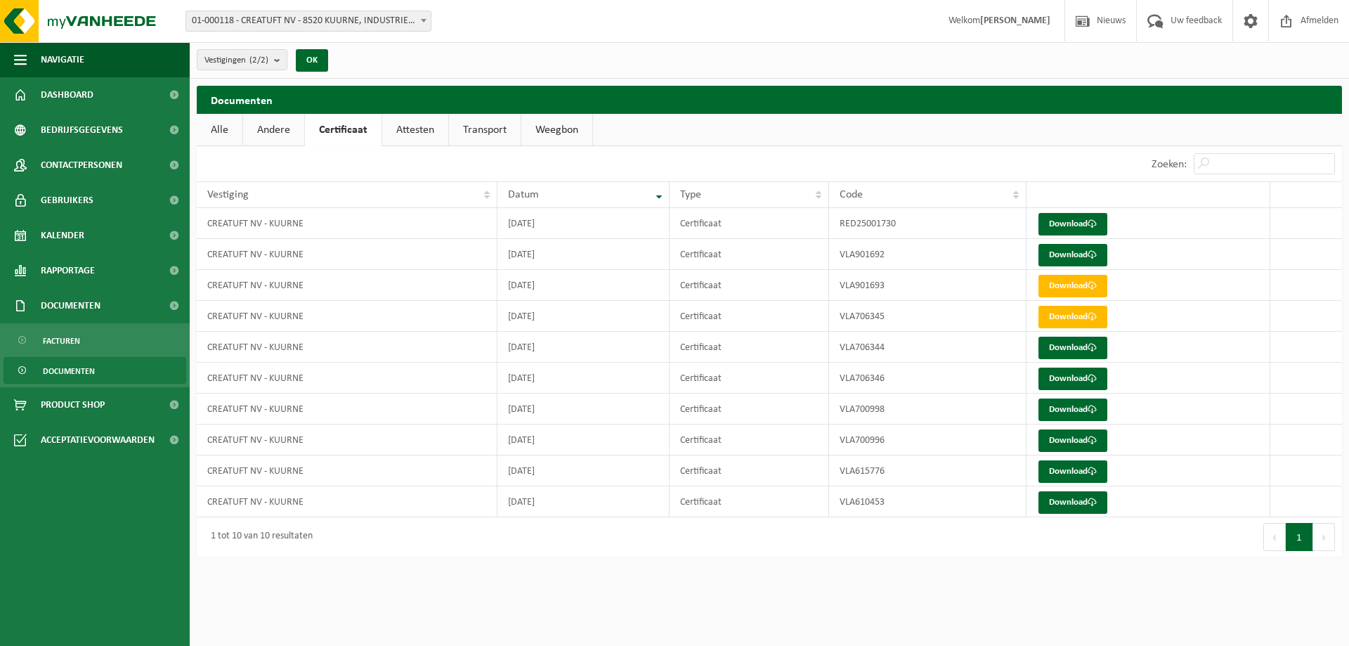
click at [292, 129] on link "Andere" at bounding box center [273, 130] width 61 height 32
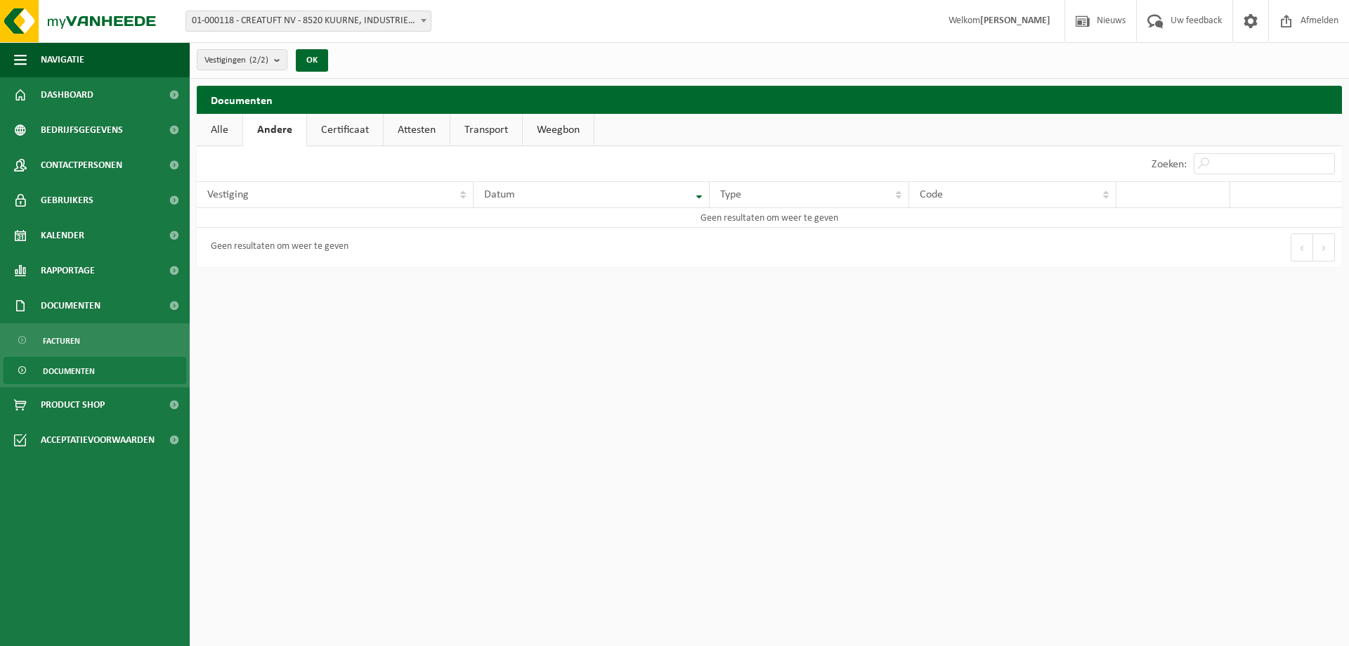
click at [233, 130] on link "Alle" at bounding box center [220, 130] width 46 height 32
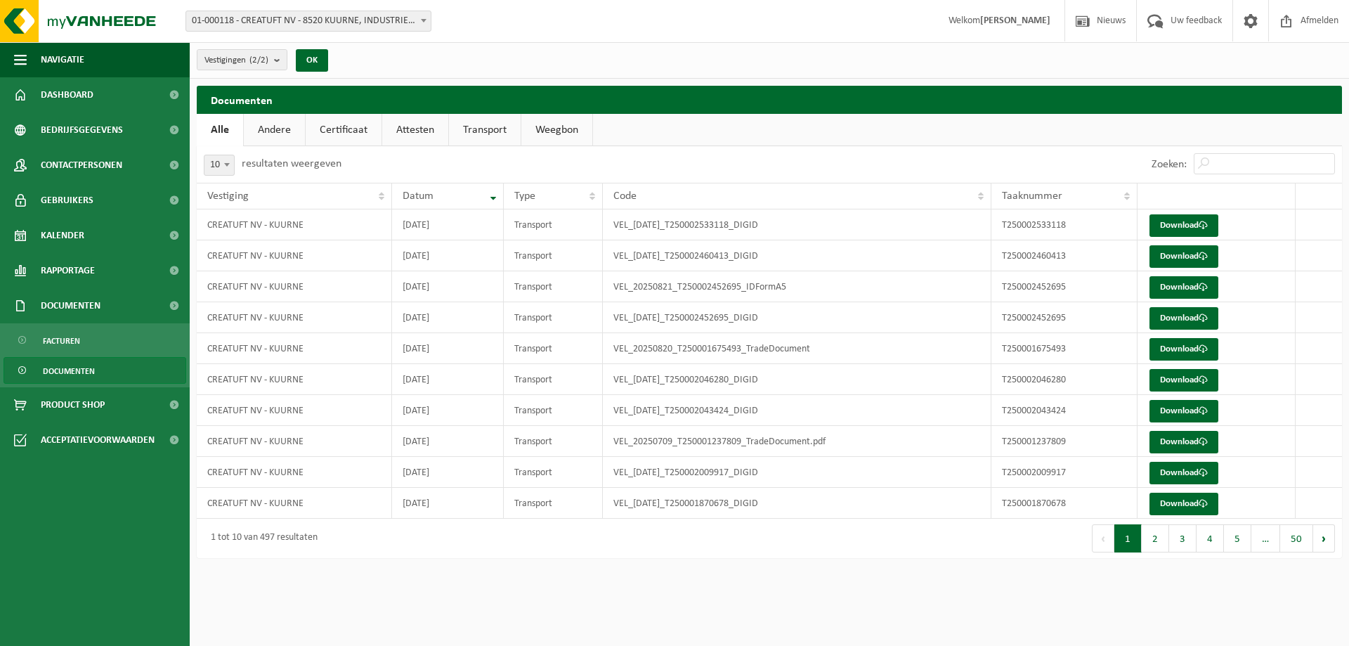
click at [405, 129] on link "Attesten" at bounding box center [415, 130] width 66 height 32
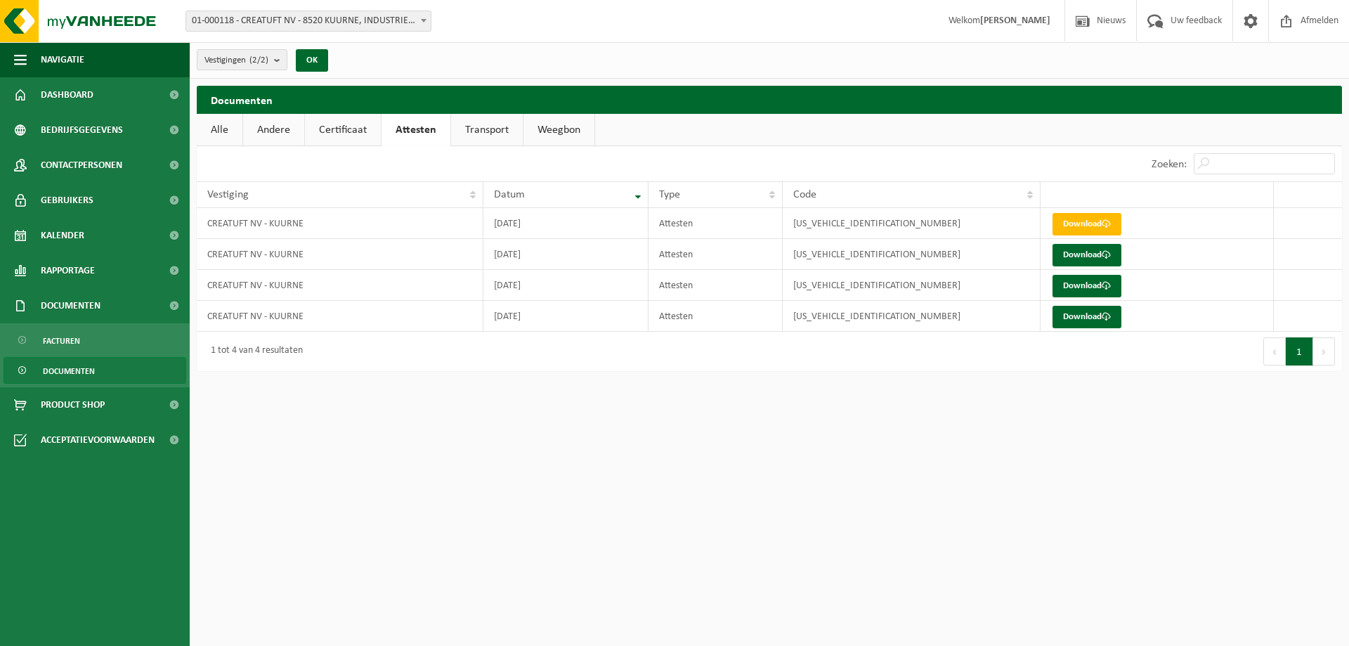
click at [335, 126] on link "Certificaat" at bounding box center [343, 130] width 76 height 32
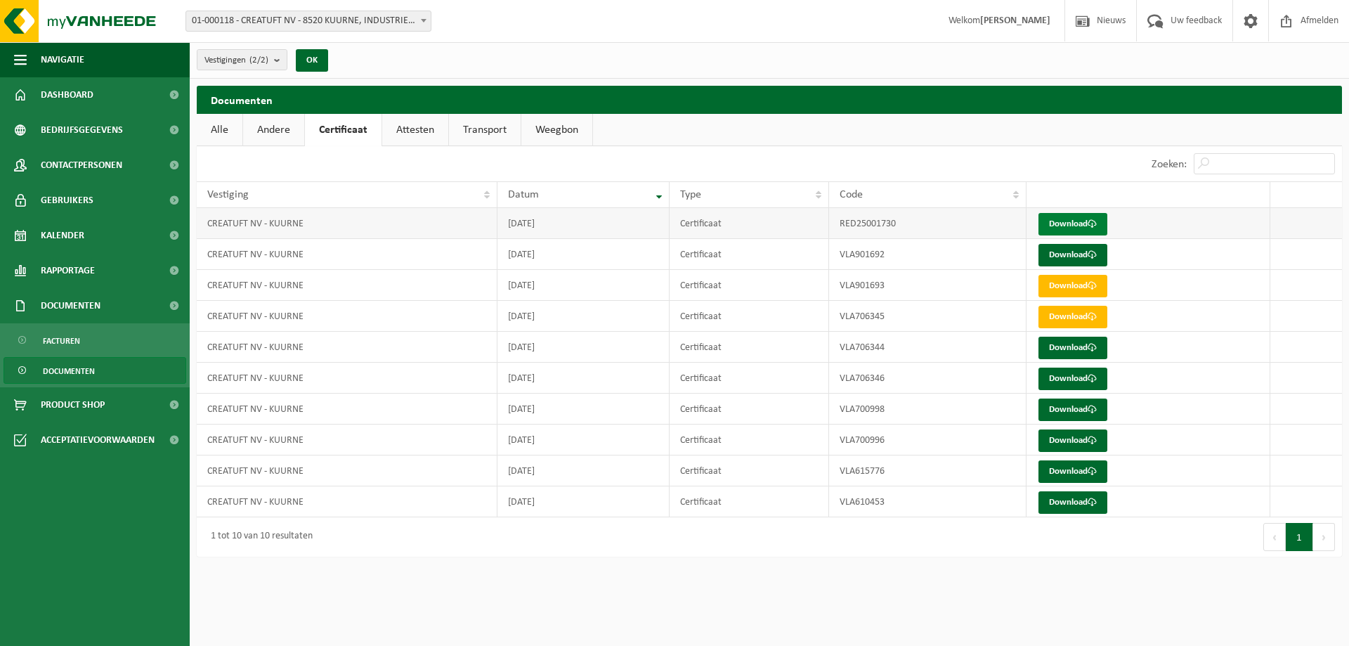
click at [1059, 219] on link "Download" at bounding box center [1072, 224] width 69 height 22
click at [285, 115] on link "Andere" at bounding box center [273, 130] width 61 height 32
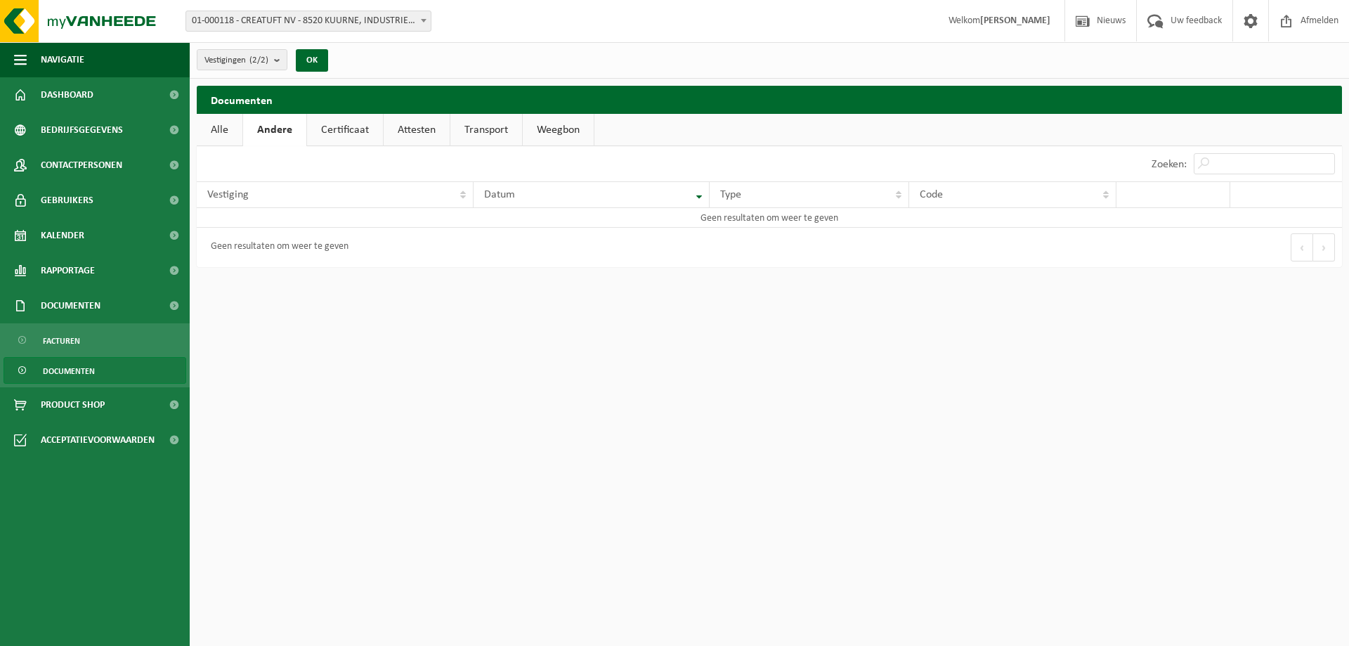
click at [221, 127] on link "Alle" at bounding box center [220, 130] width 46 height 32
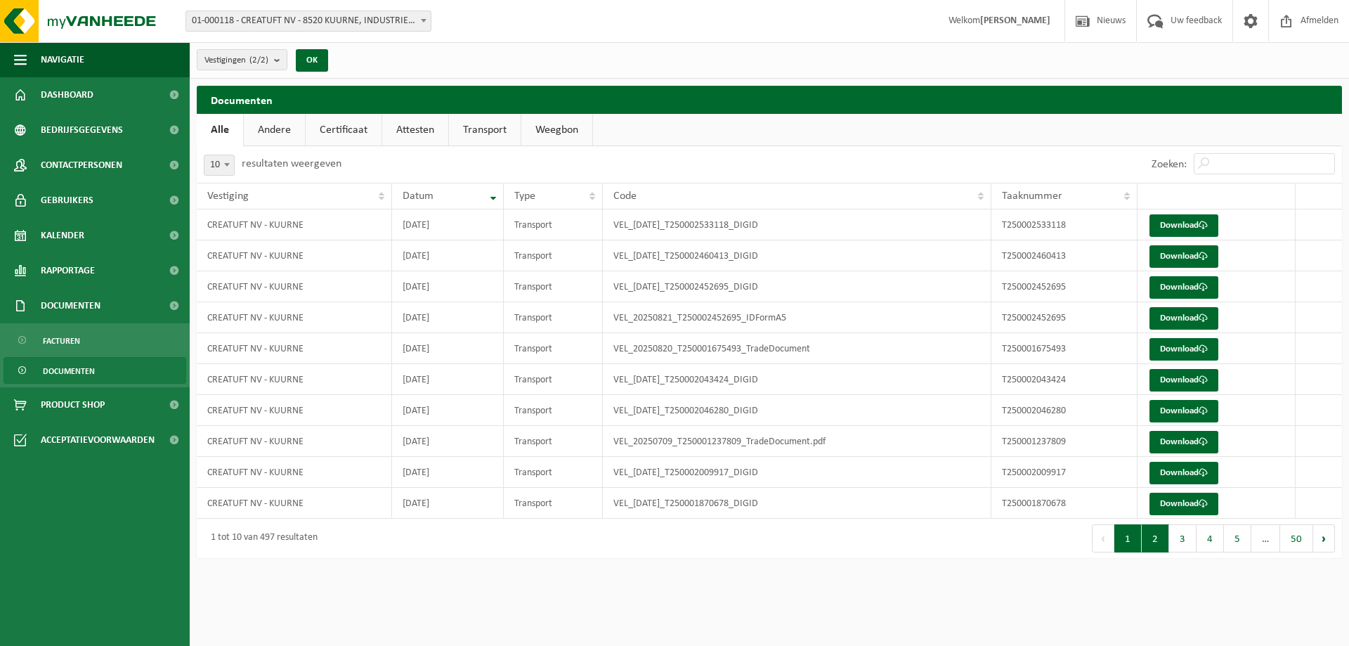
click at [1163, 544] on button "2" at bounding box center [1155, 538] width 27 height 28
click at [1182, 544] on button "3" at bounding box center [1182, 538] width 27 height 28
click at [1204, 537] on button "4" at bounding box center [1209, 538] width 27 height 28
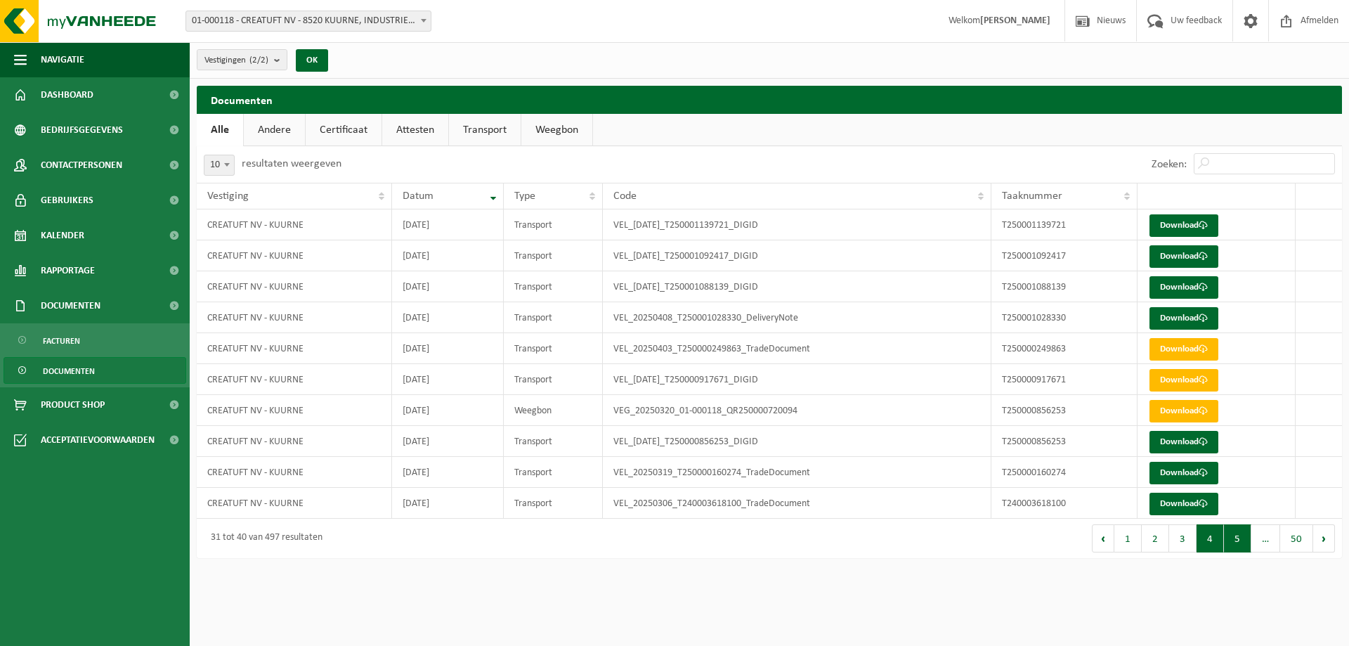
click at [1231, 537] on button "5" at bounding box center [1237, 538] width 27 height 28
click at [1235, 533] on button "6" at bounding box center [1237, 538] width 27 height 28
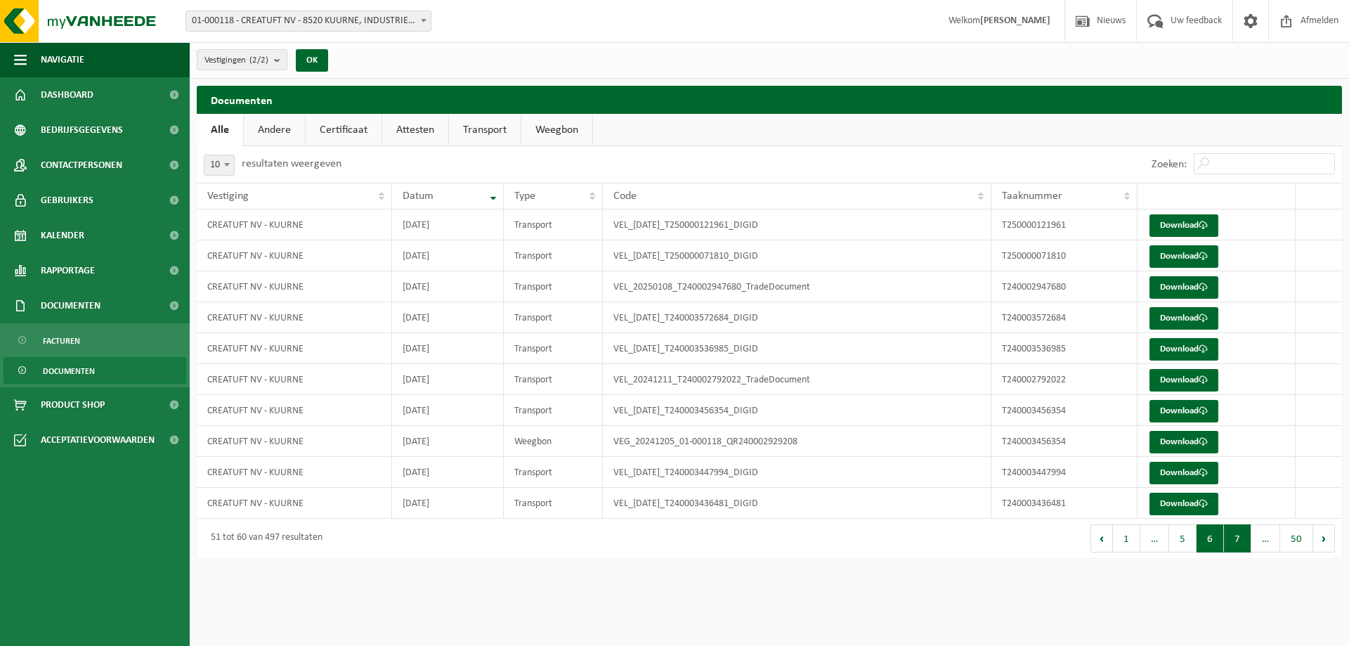
click at [1245, 539] on button "7" at bounding box center [1237, 538] width 27 height 28
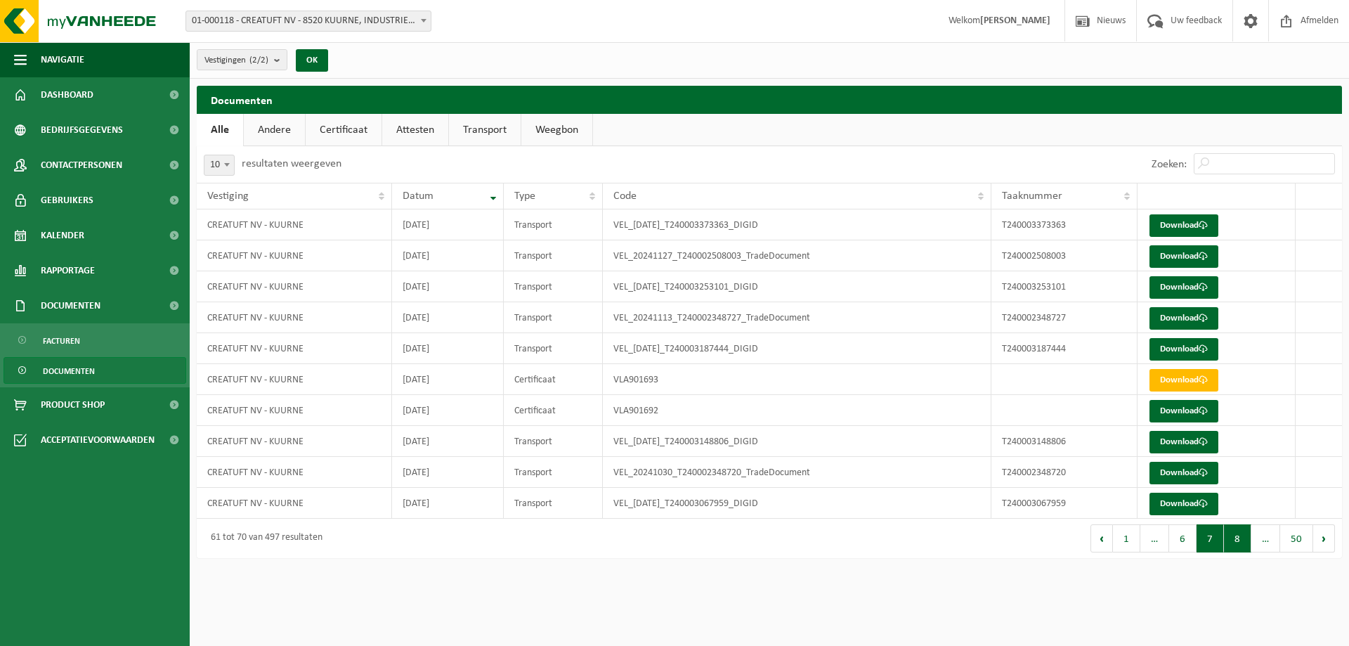
click at [1241, 544] on button "8" at bounding box center [1237, 538] width 27 height 28
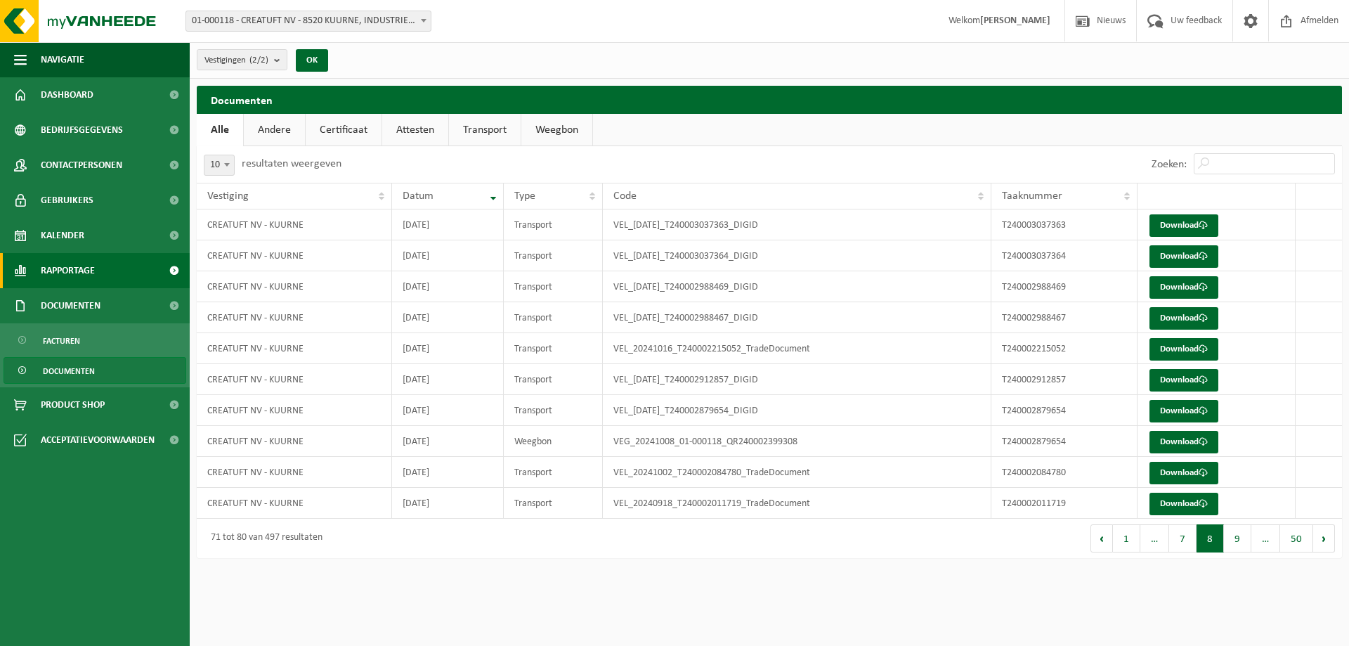
click at [86, 266] on span "Rapportage" at bounding box center [68, 270] width 54 height 35
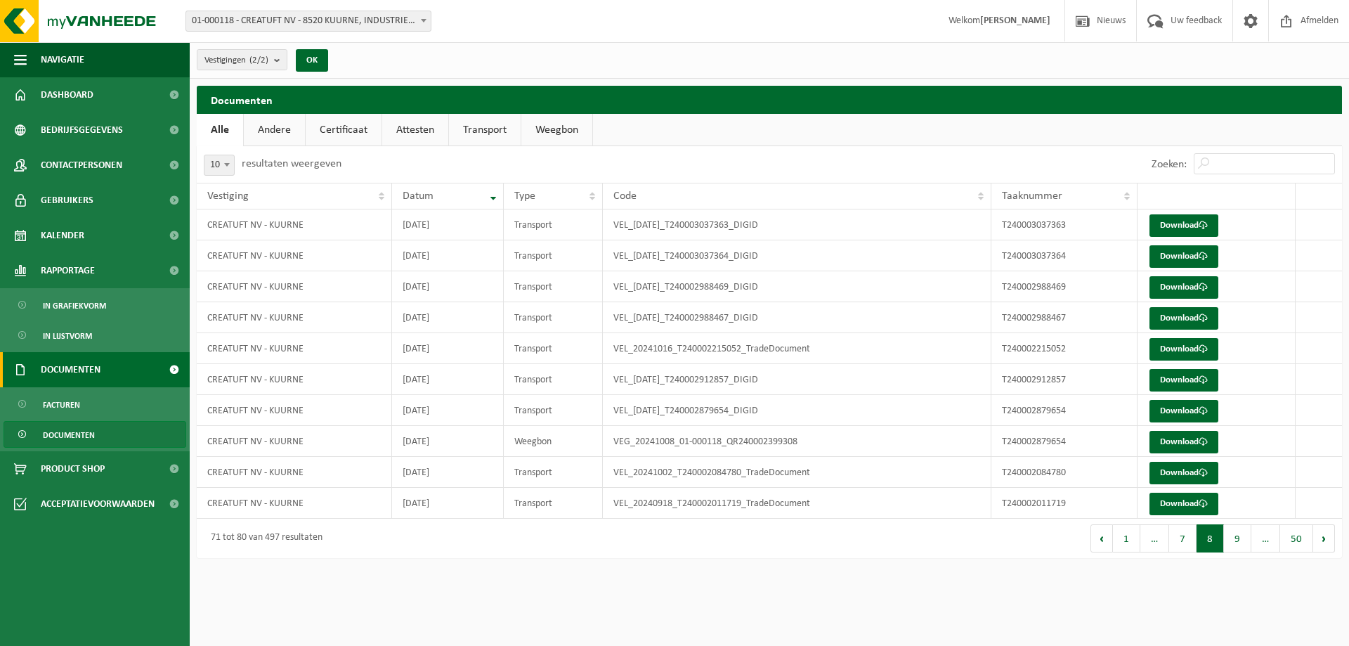
click at [85, 362] on span "Documenten" at bounding box center [71, 369] width 60 height 35
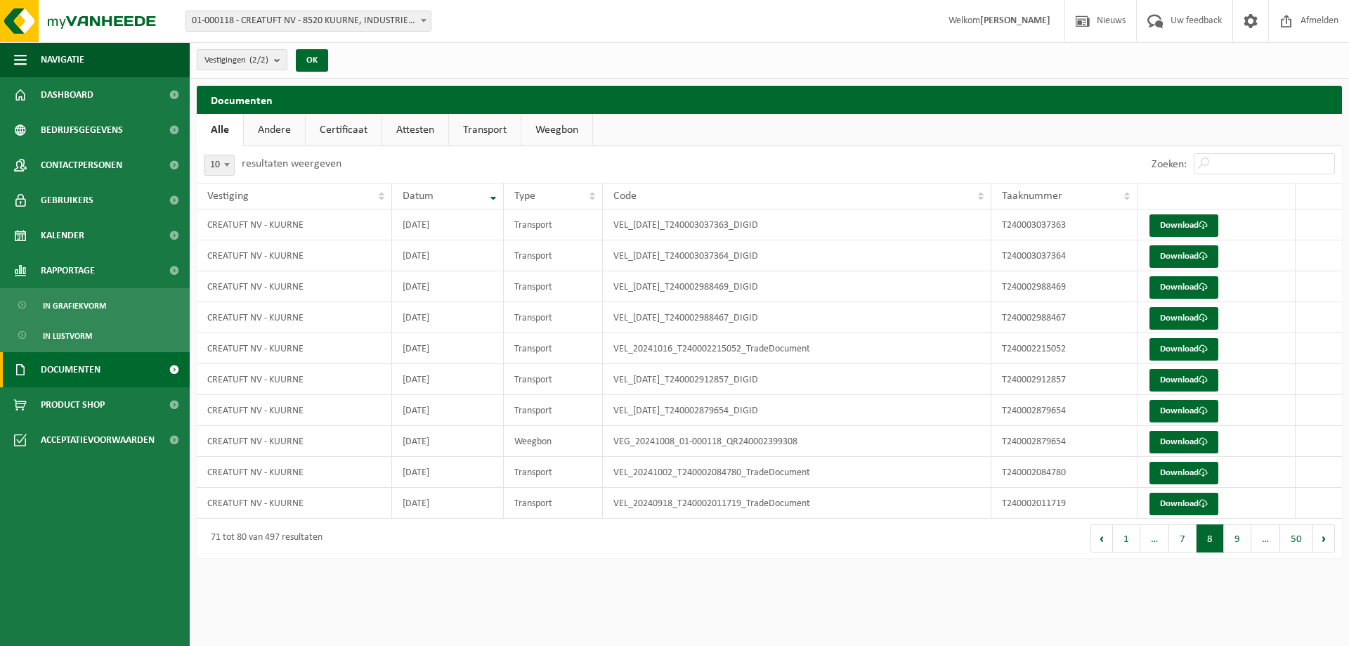
click at [88, 370] on span "Documenten" at bounding box center [71, 369] width 60 height 35
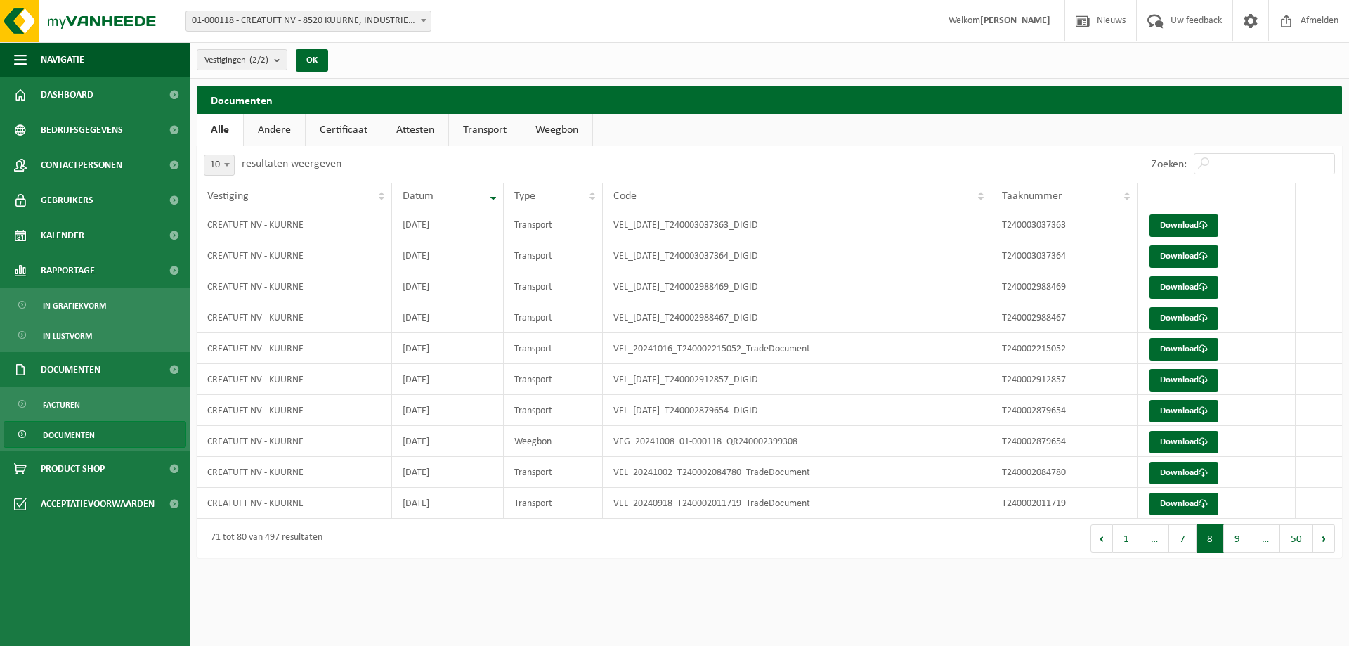
click at [285, 126] on link "Andere" at bounding box center [274, 130] width 61 height 32
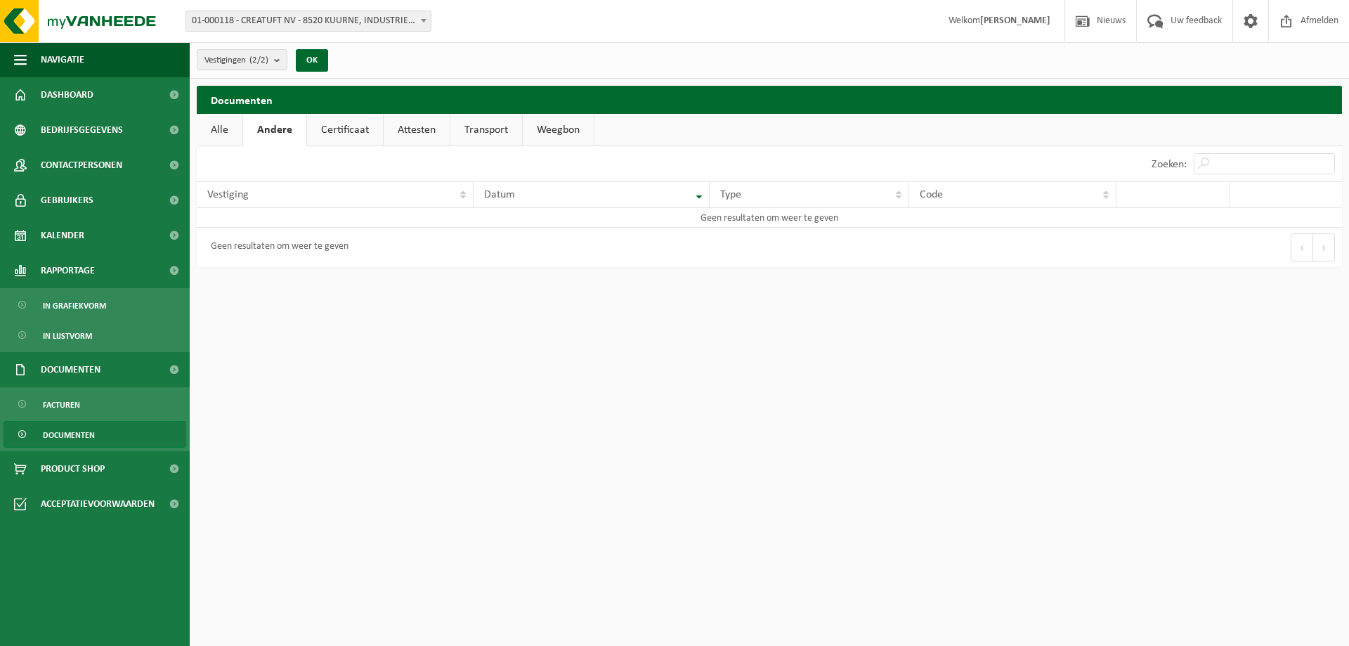
click at [336, 131] on link "Certificaat" at bounding box center [345, 130] width 76 height 32
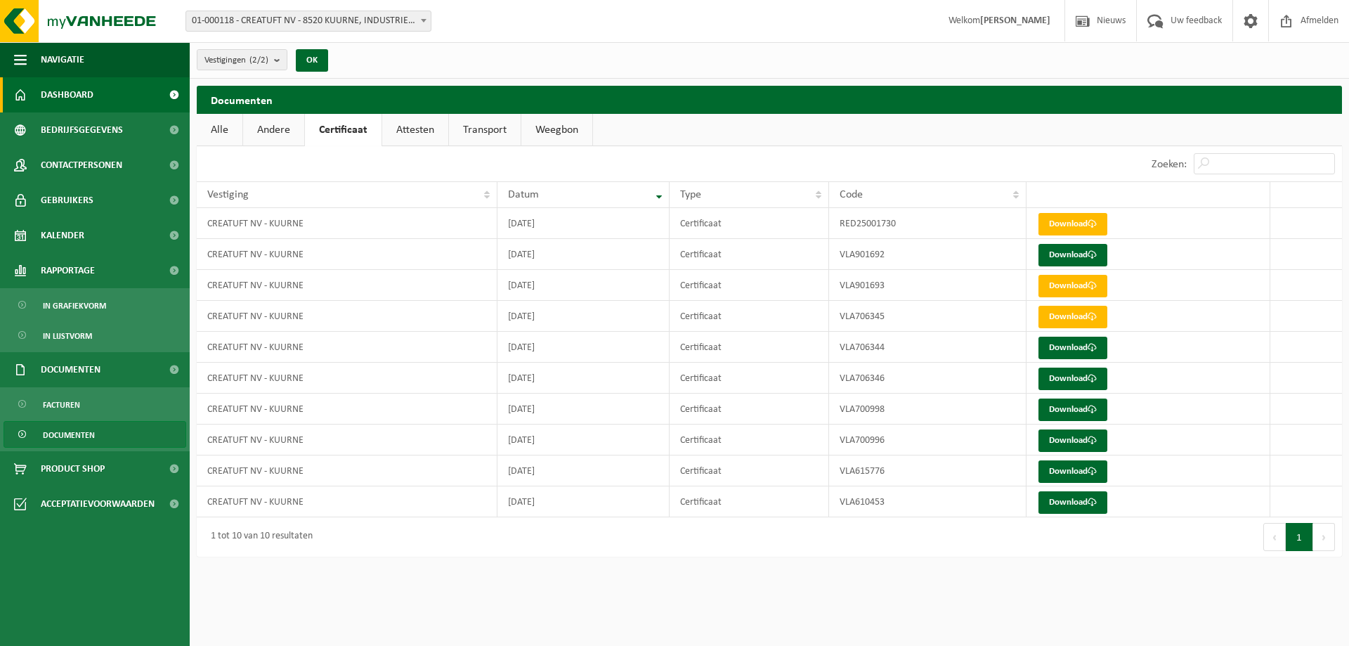
click at [63, 101] on span "Dashboard" at bounding box center [67, 94] width 53 height 35
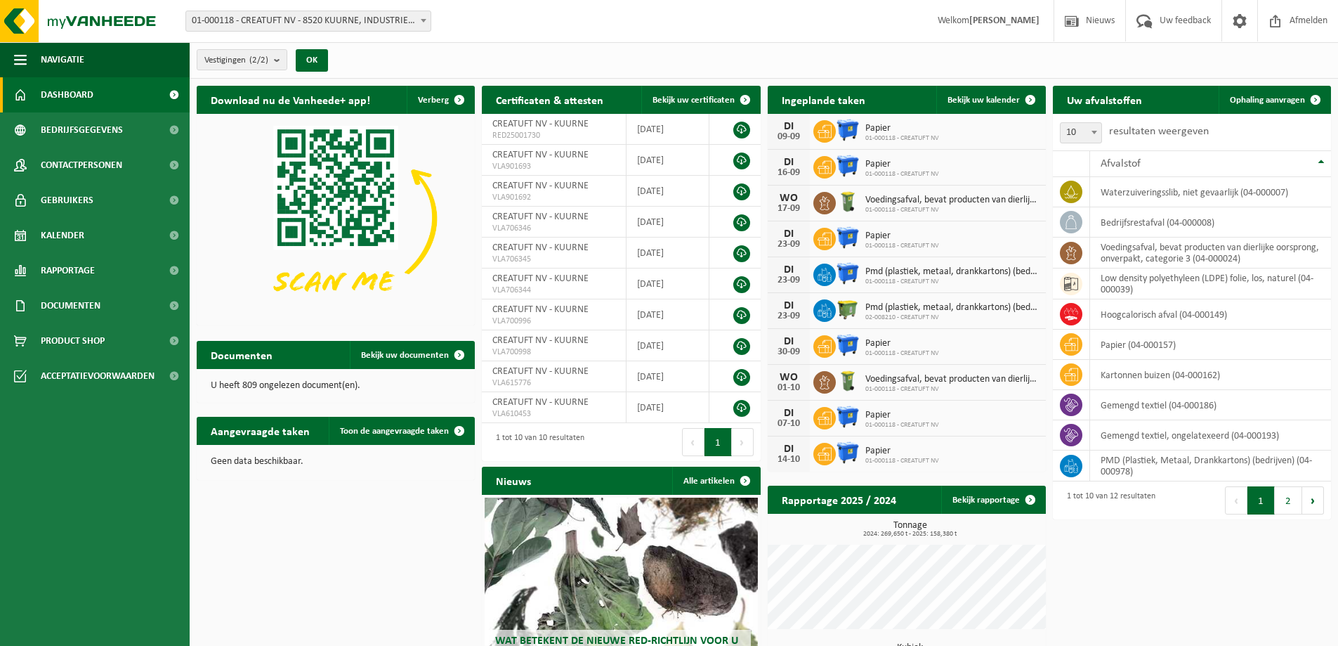
click at [63, 90] on span "Dashboard" at bounding box center [67, 94] width 53 height 35
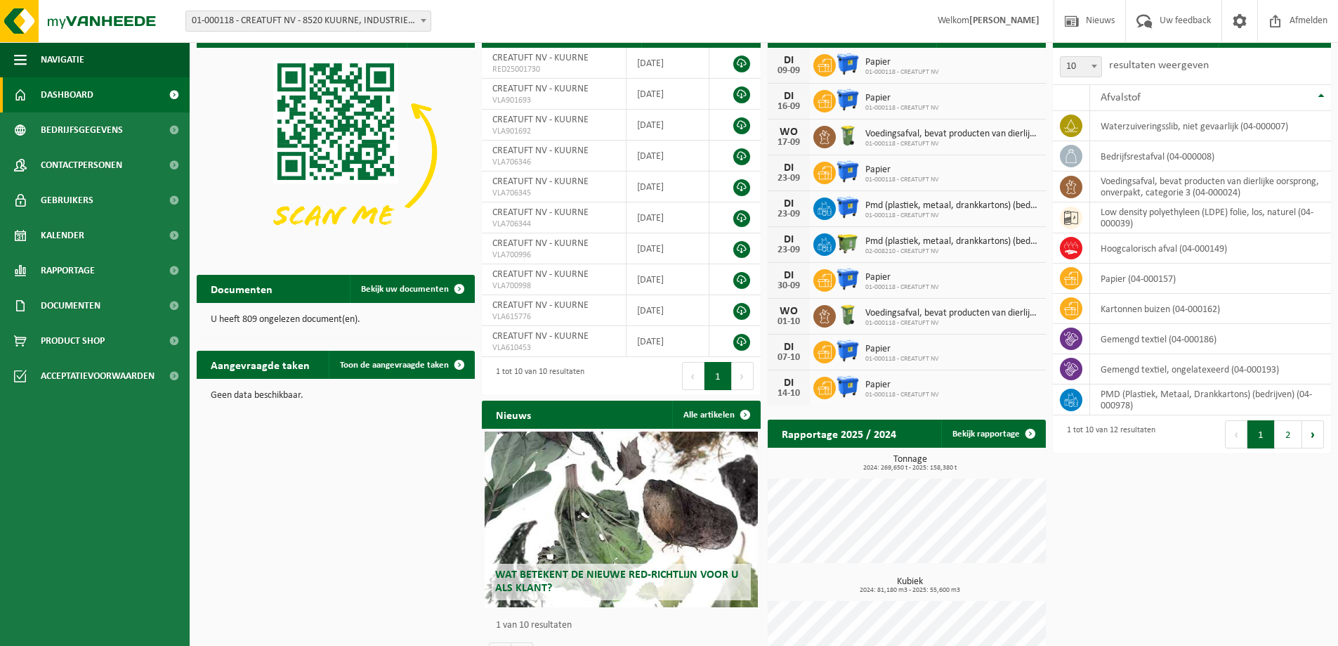
scroll to position [119, 0]
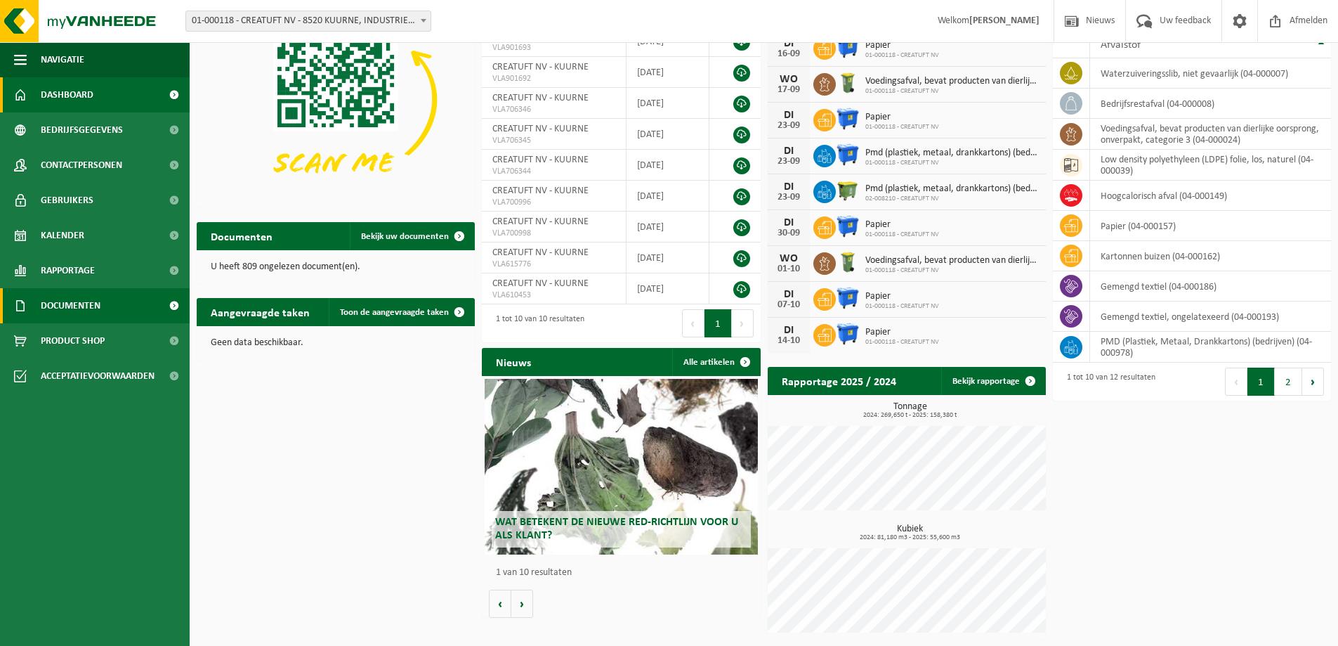
click at [90, 304] on span "Documenten" at bounding box center [71, 305] width 60 height 35
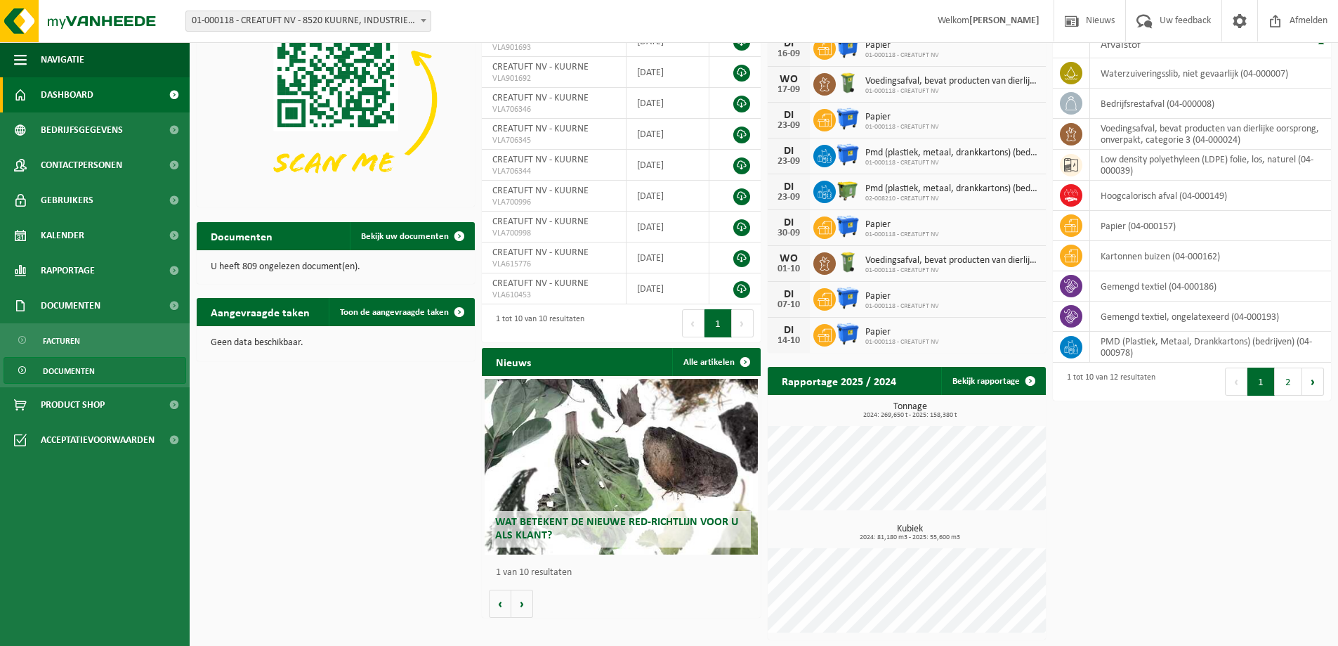
click at [72, 372] on span "Documenten" at bounding box center [69, 371] width 52 height 27
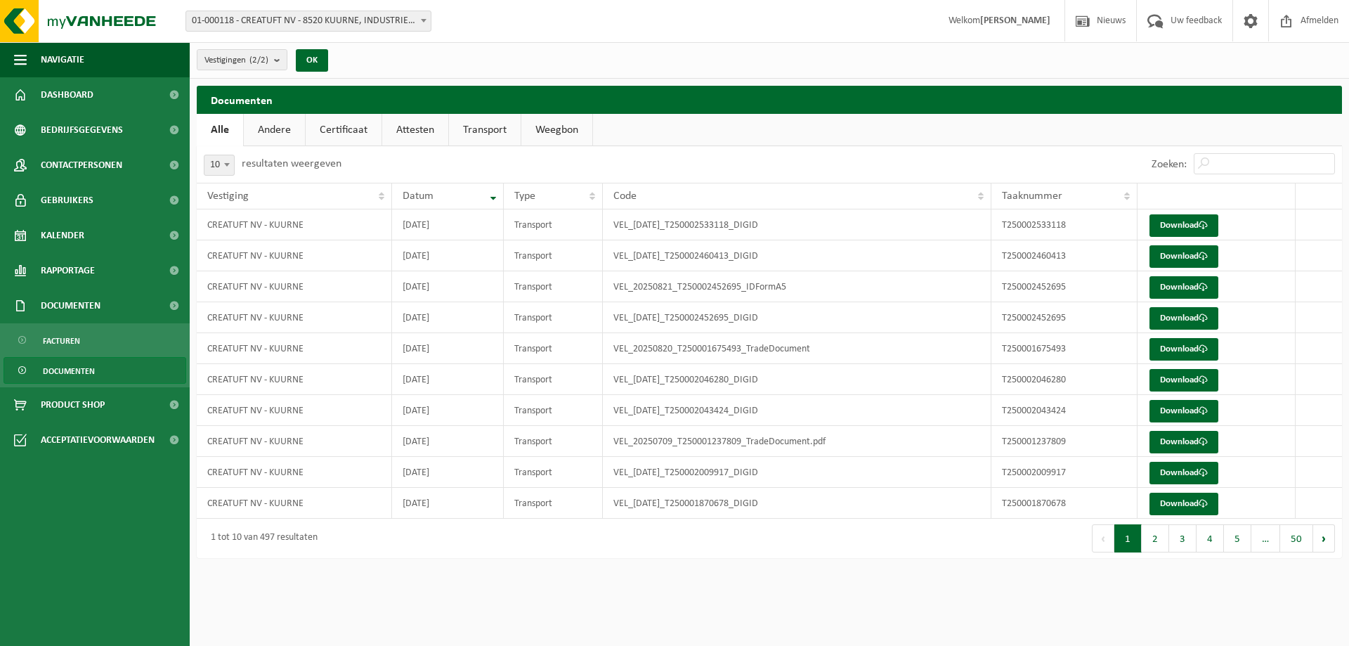
click at [60, 368] on span "Documenten" at bounding box center [69, 371] width 52 height 27
click at [74, 371] on span "Documenten" at bounding box center [69, 371] width 52 height 27
click at [341, 129] on link "Certificaat" at bounding box center [344, 130] width 76 height 32
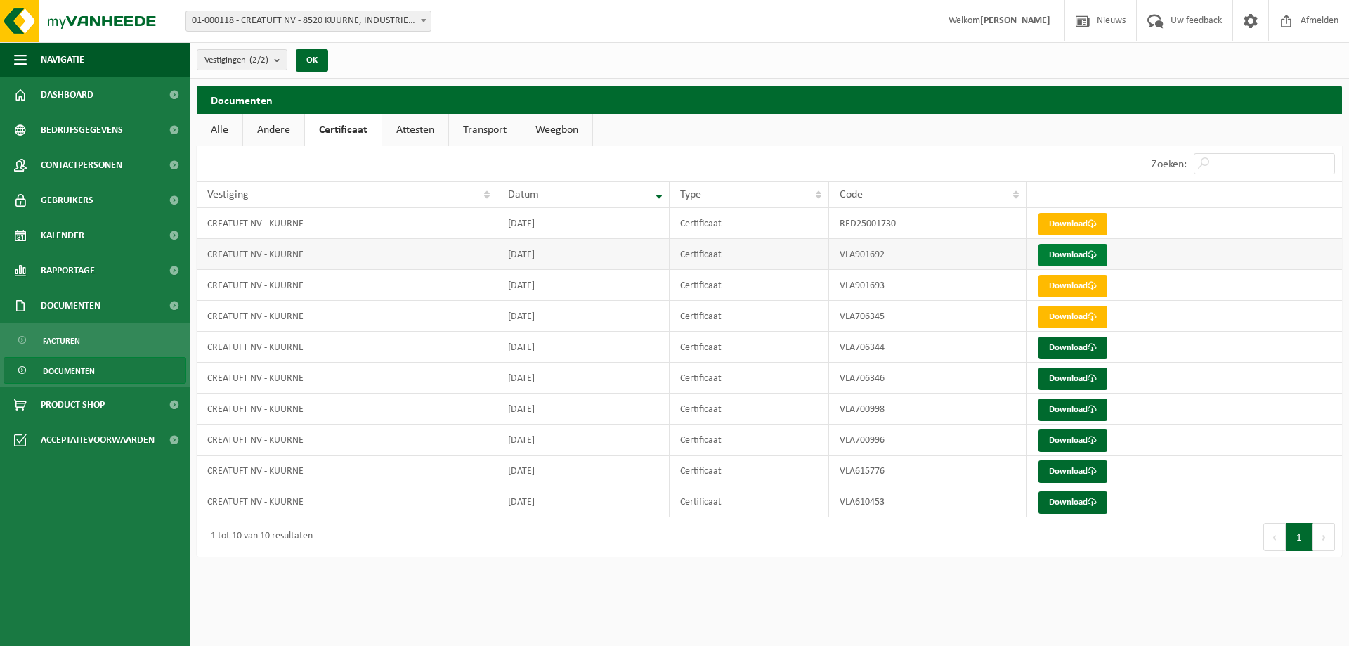
click at [1064, 256] on link "Download" at bounding box center [1072, 255] width 69 height 22
click at [79, 53] on span "Navigatie" at bounding box center [63, 59] width 44 height 35
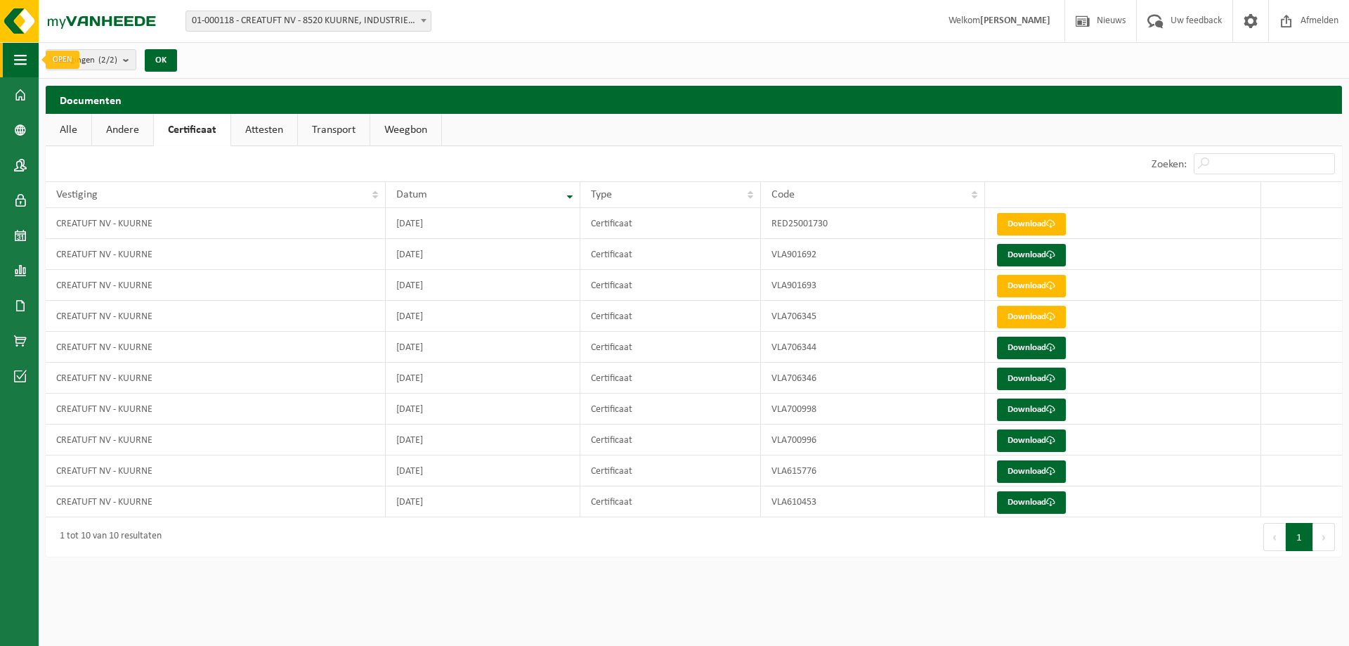
click at [25, 64] on span "button" at bounding box center [20, 59] width 13 height 35
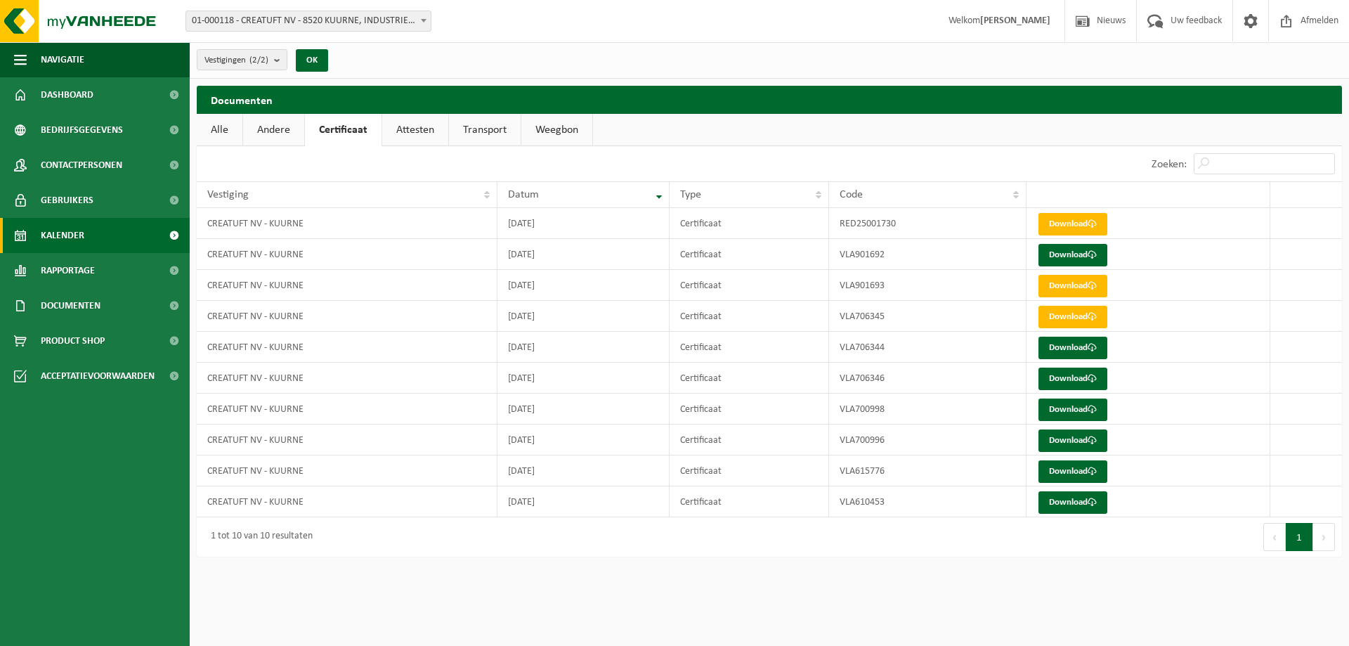
click at [70, 237] on span "Kalender" at bounding box center [63, 235] width 44 height 35
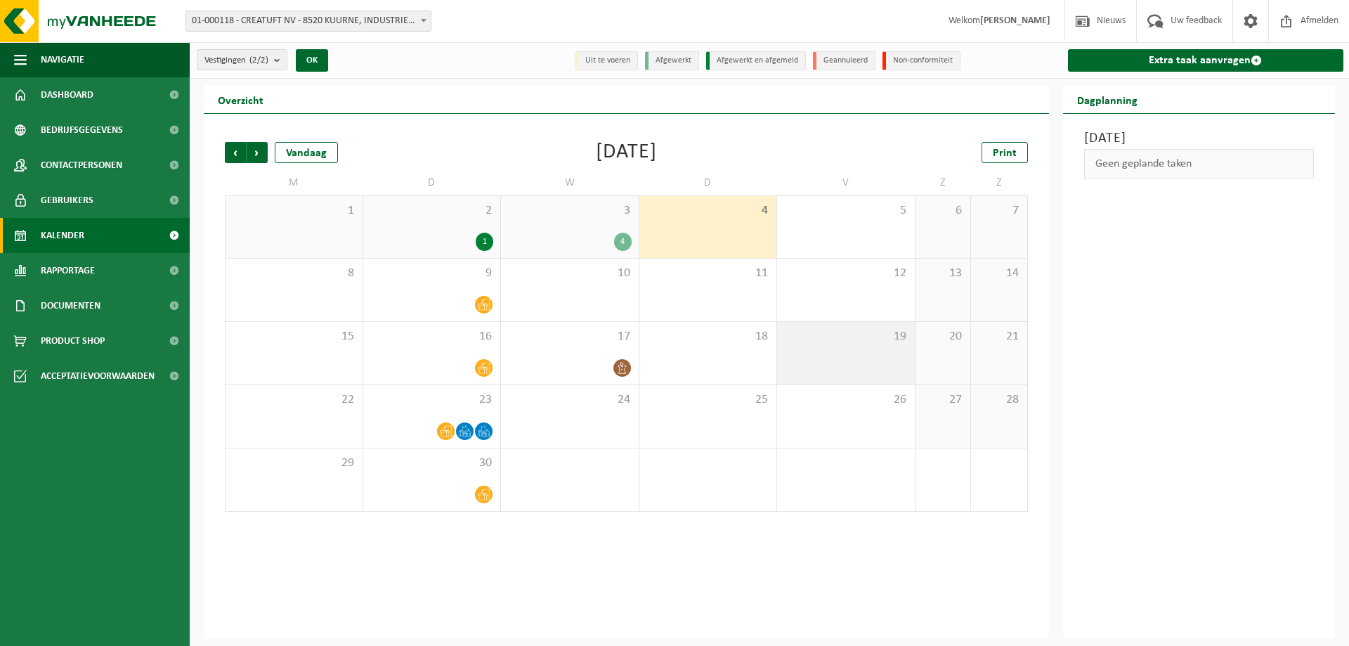
click at [829, 366] on div "19" at bounding box center [846, 353] width 138 height 63
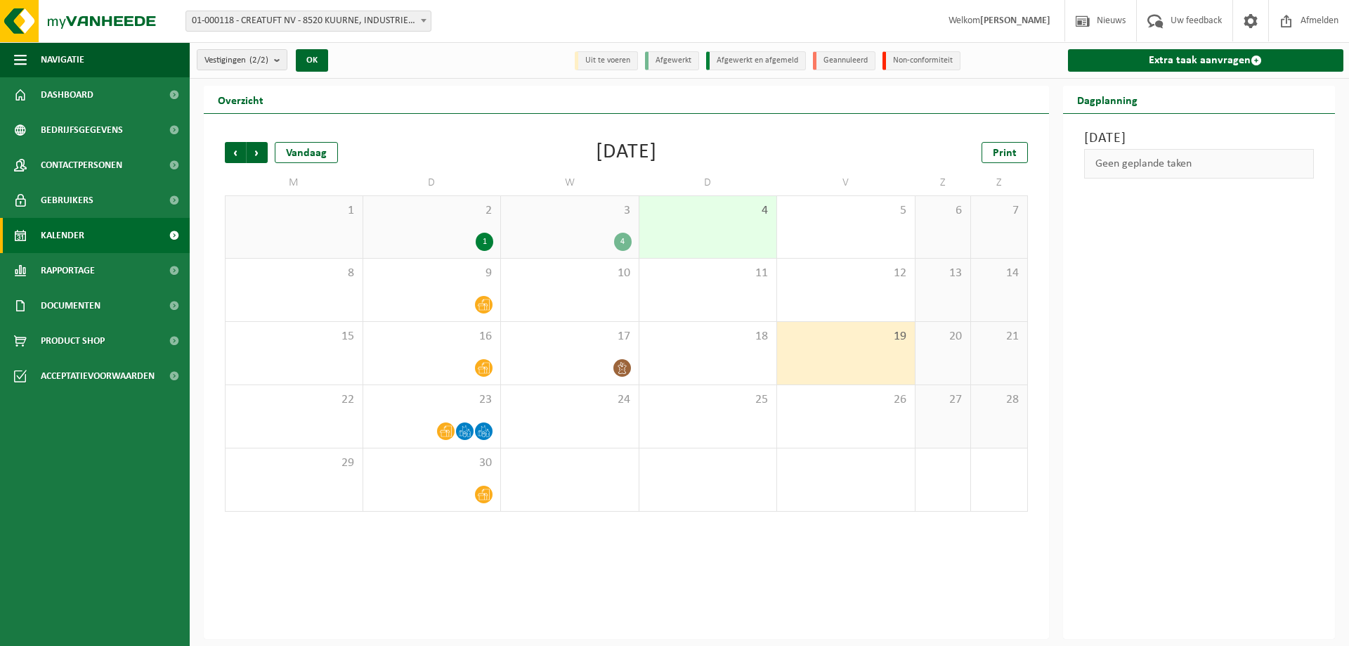
click at [842, 361] on div "19" at bounding box center [846, 353] width 138 height 63
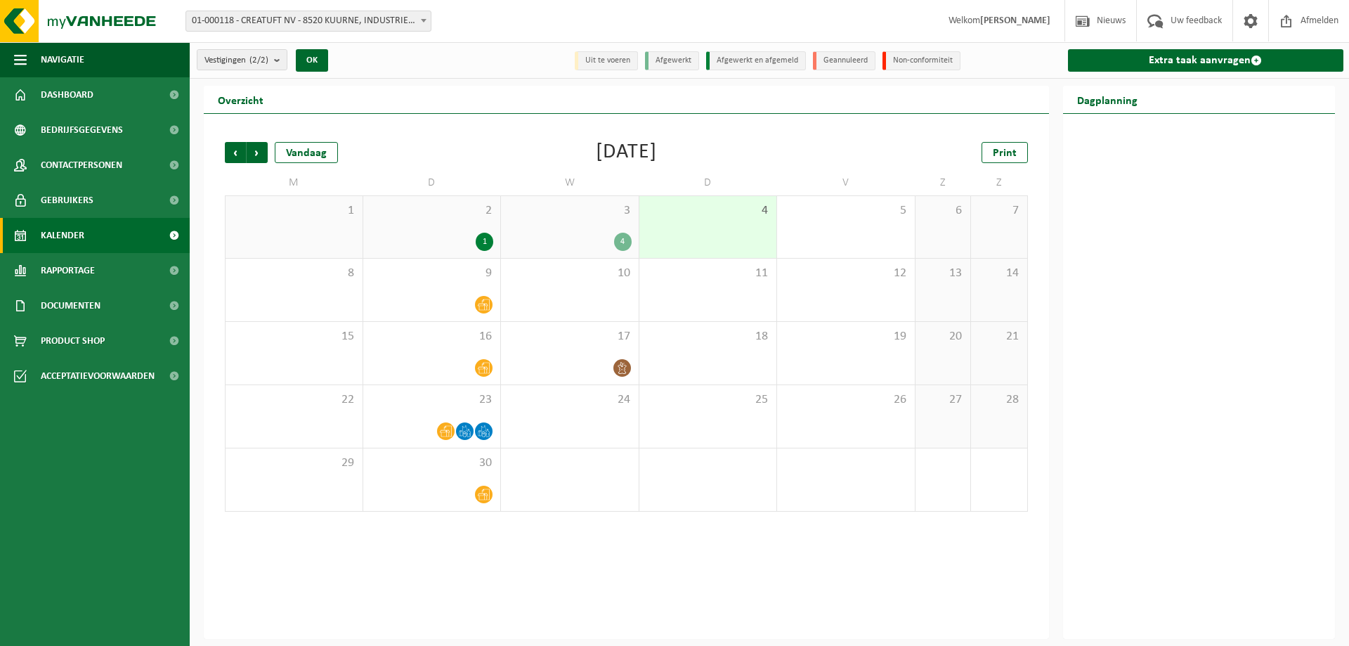
click at [608, 58] on li "Uit te voeren" at bounding box center [606, 60] width 63 height 19
click at [101, 89] on link "Dashboard" at bounding box center [95, 94] width 190 height 35
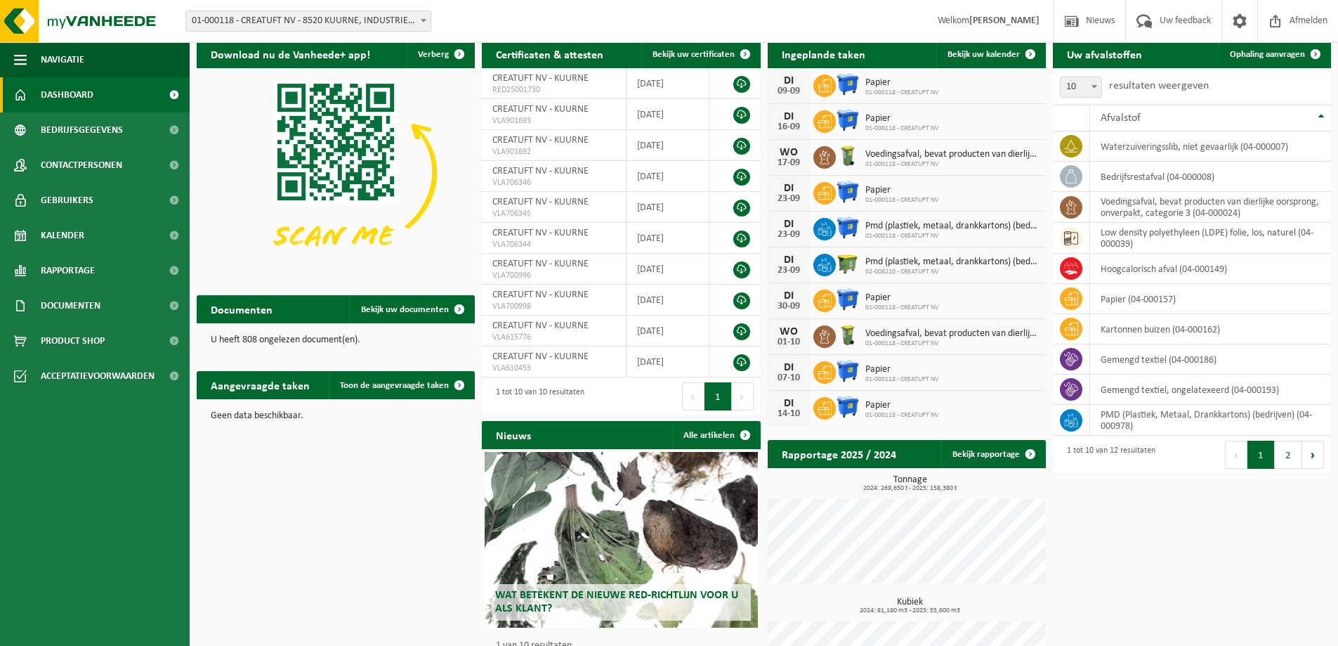
scroll to position [70, 0]
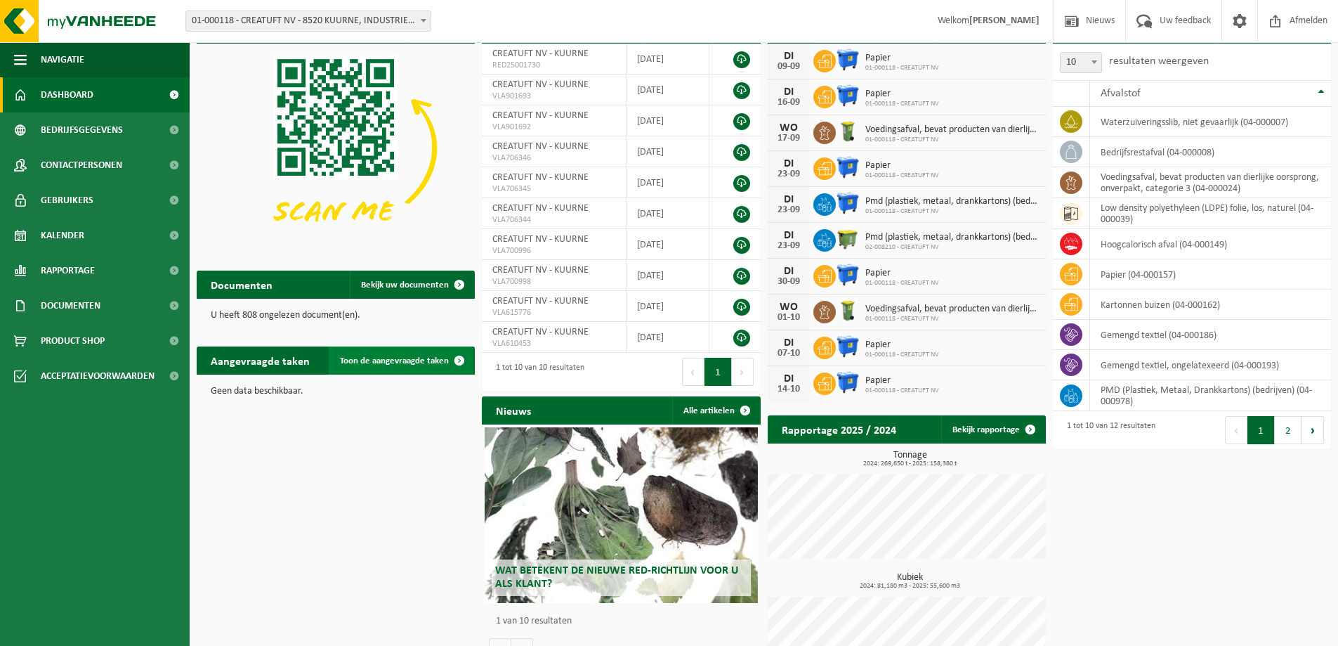
click at [436, 362] on span "Toon de aangevraagde taken" at bounding box center [394, 360] width 109 height 9
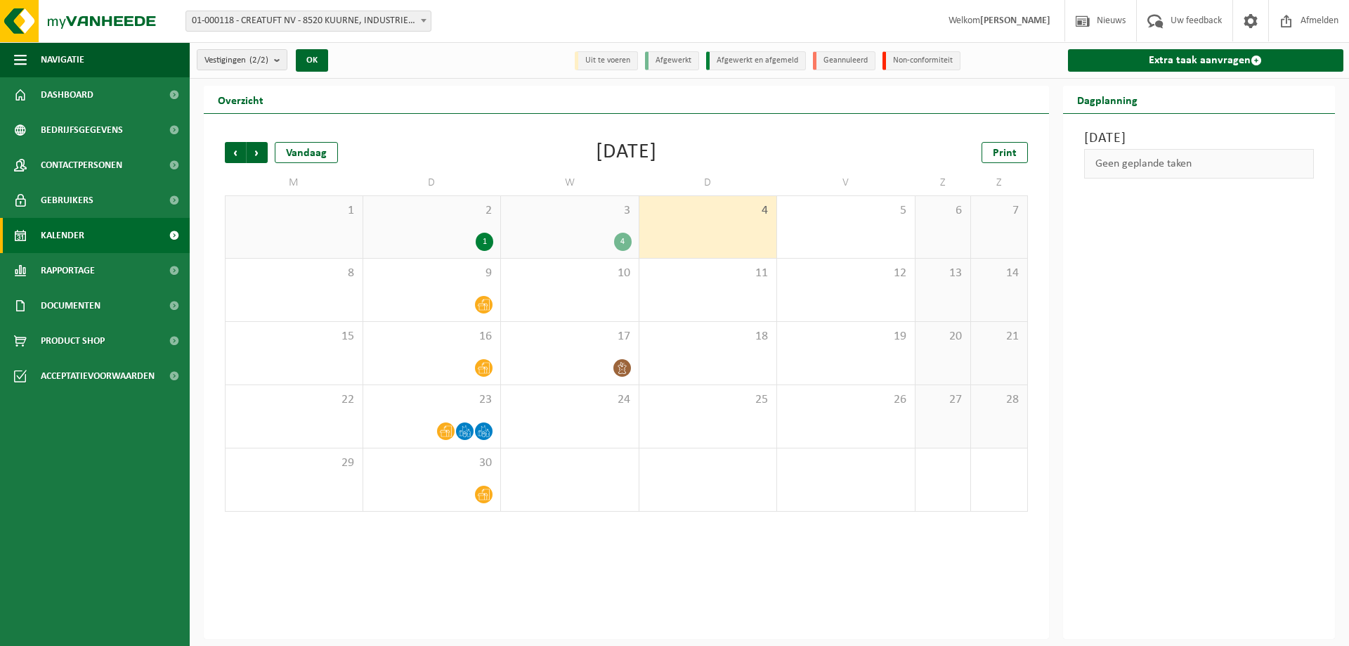
click at [77, 235] on span "Kalender" at bounding box center [63, 235] width 44 height 35
click at [865, 355] on div "19" at bounding box center [846, 353] width 138 height 63
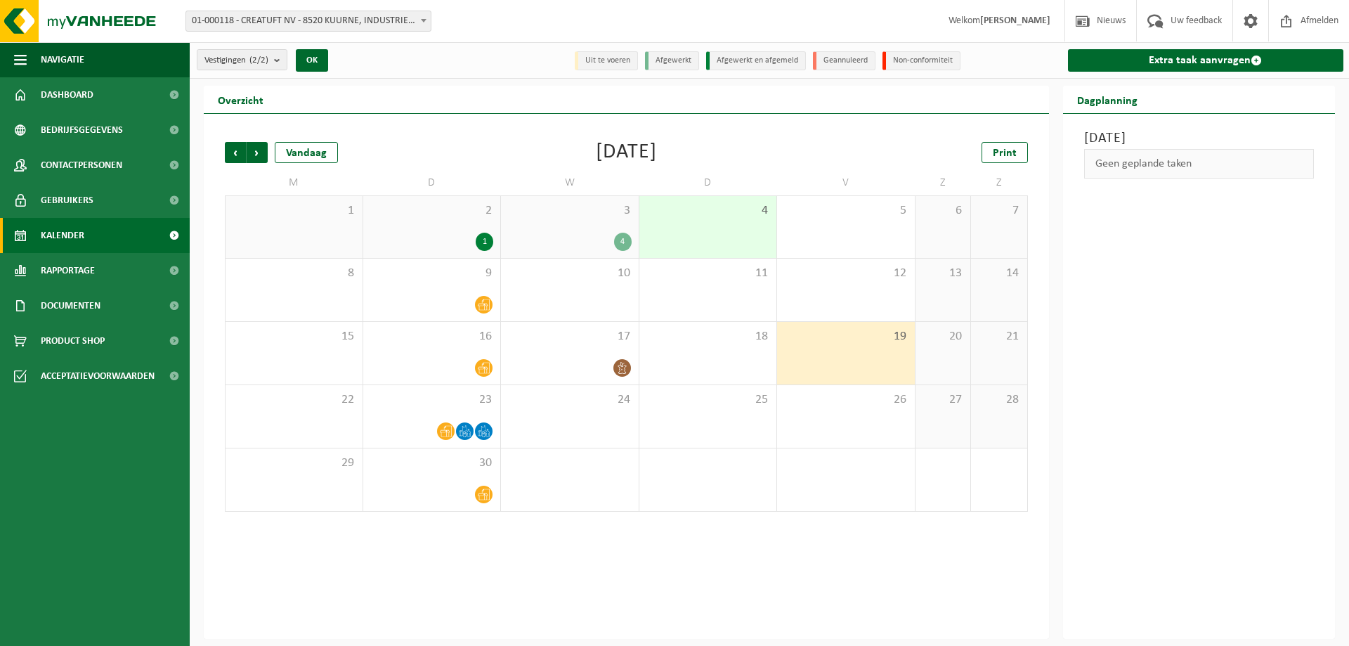
click at [601, 62] on li "Uit te voeren" at bounding box center [606, 60] width 63 height 19
click at [81, 101] on span "Dashboard" at bounding box center [67, 94] width 53 height 35
